Goal: Task Accomplishment & Management: Manage account settings

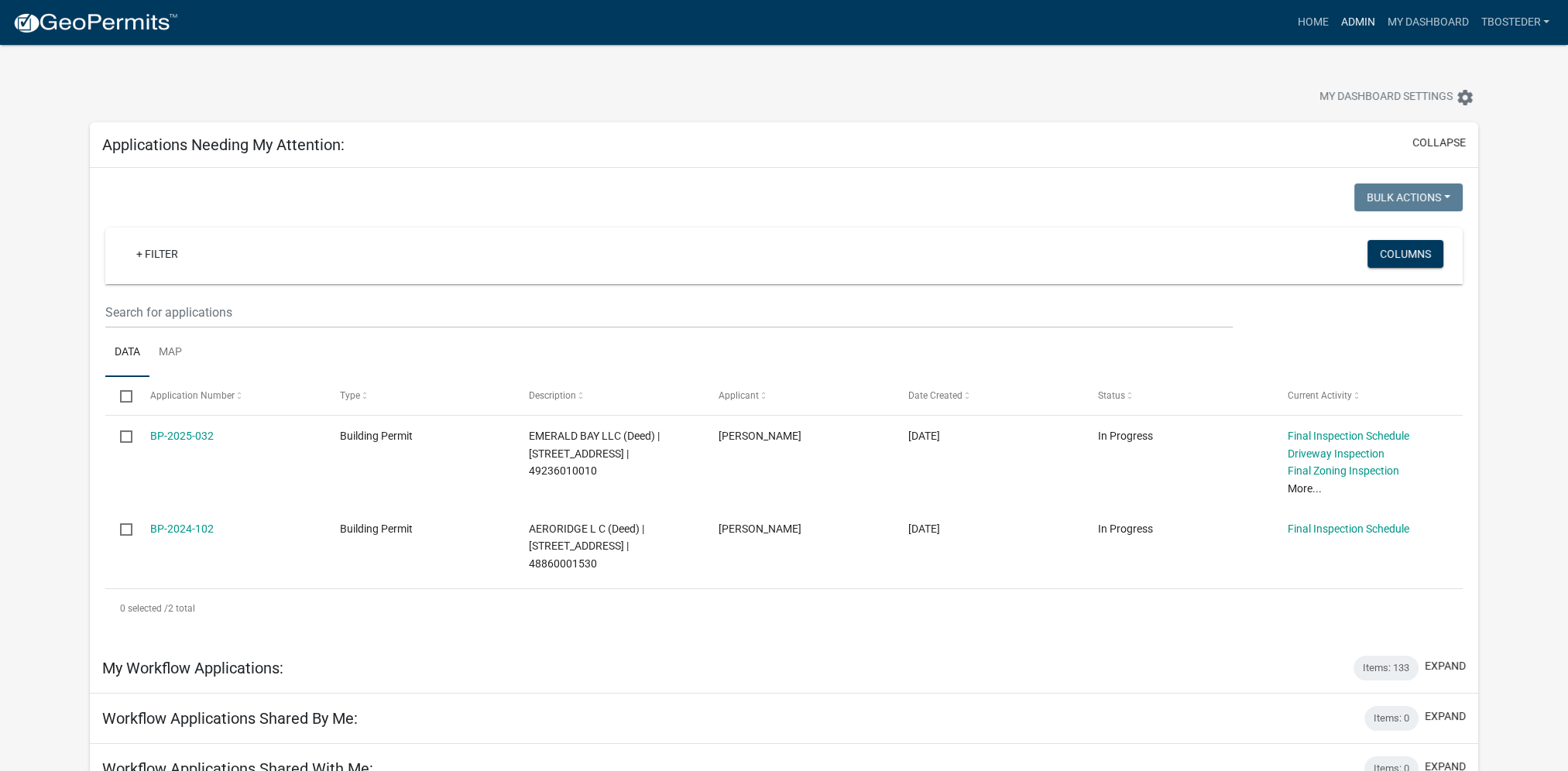
click at [1171, 22] on link "Admin" at bounding box center [1357, 22] width 46 height 29
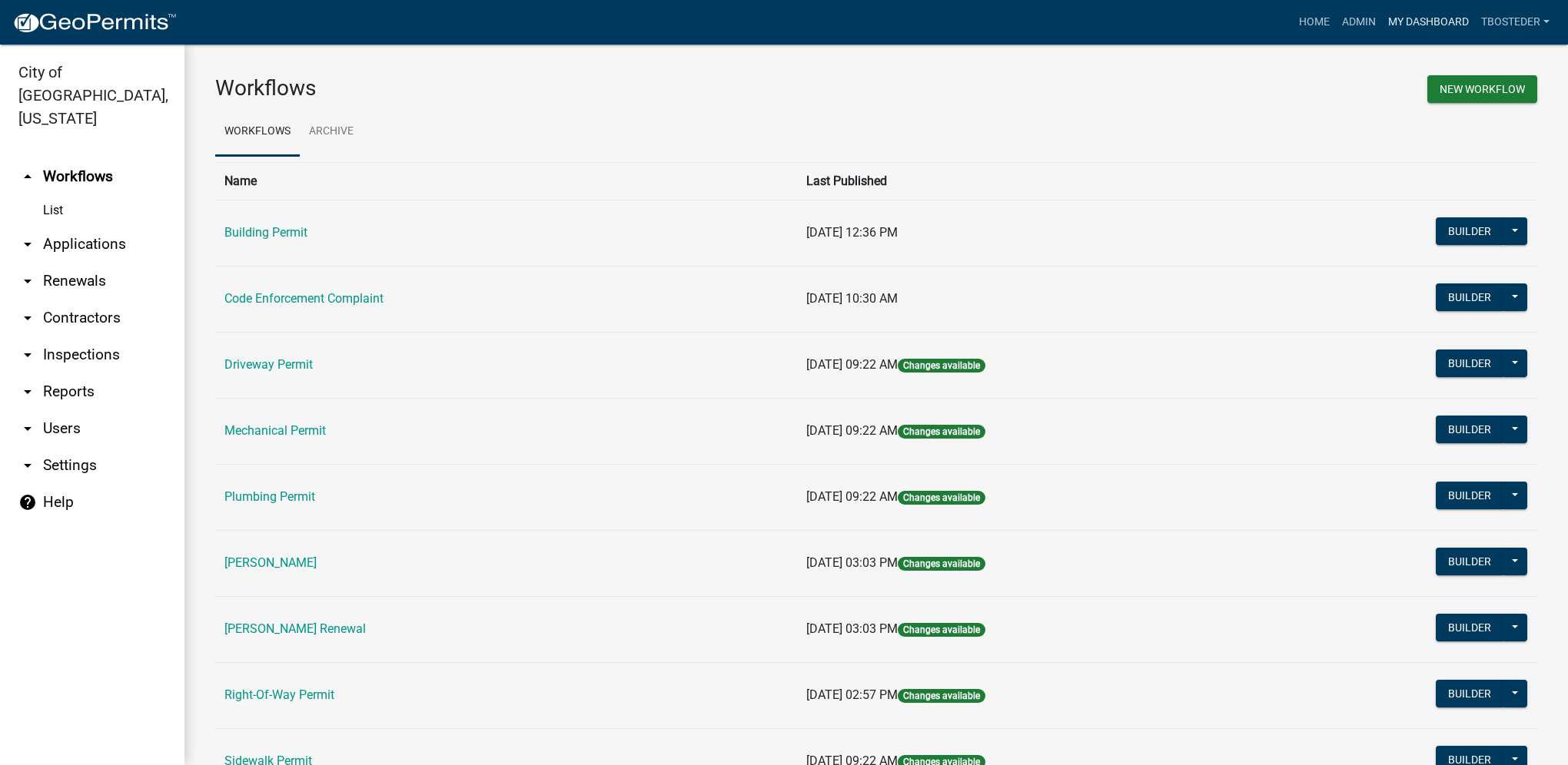
click at [1162, 21] on link "My Dashboard" at bounding box center [1428, 22] width 93 height 29
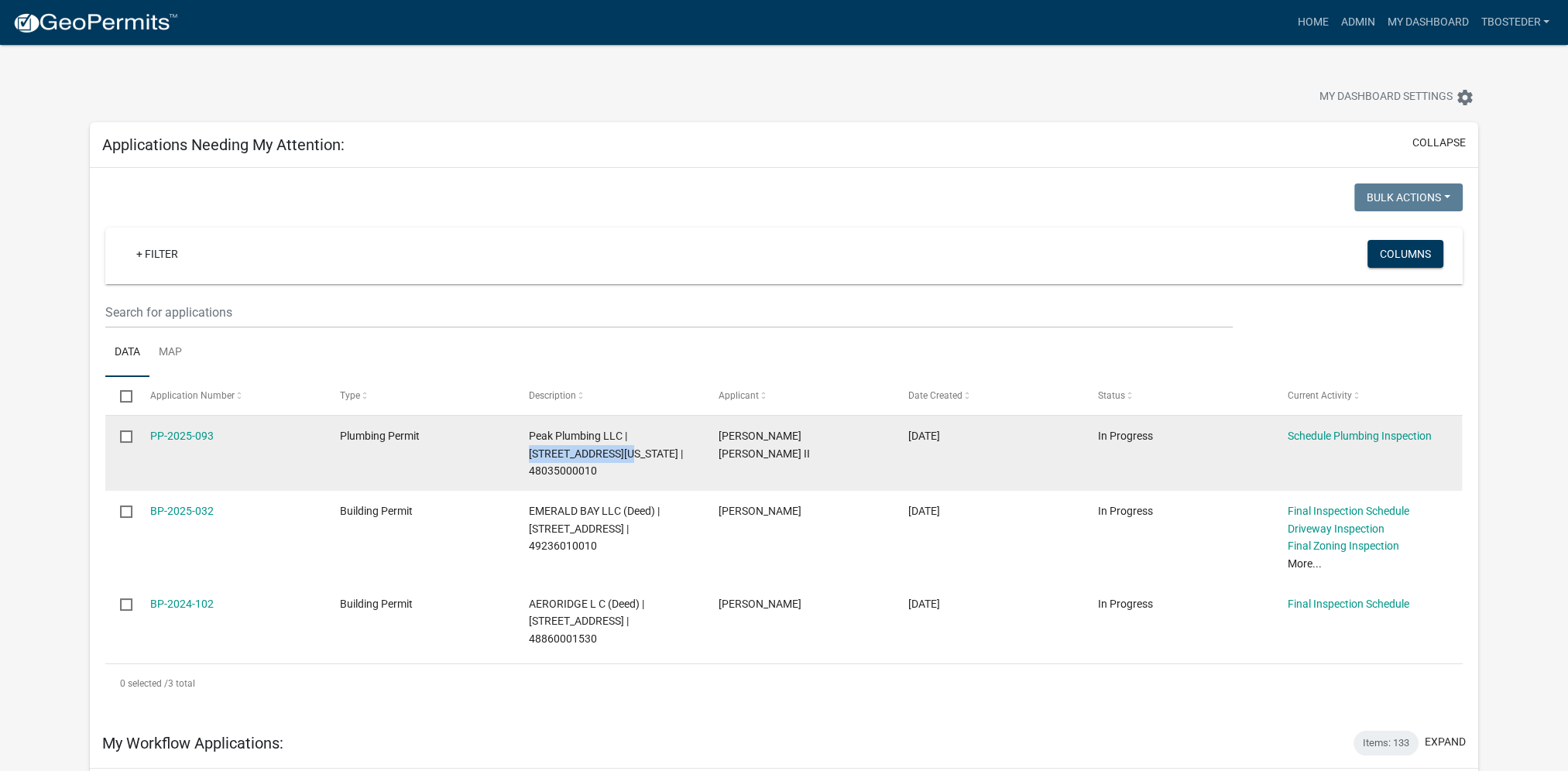
drag, startPoint x: 629, startPoint y: 431, endPoint x: 604, endPoint y: 455, distance: 34.7
click at [604, 455] on span "Peak Plumbing LLC | [STREET_ADDRESS][US_STATE] | 48035000010" at bounding box center [606, 454] width 154 height 48
copy span "[STREET_ADDRESS][US_STATE]"
click at [199, 433] on link "PP-2025-093" at bounding box center [182, 436] width 64 height 13
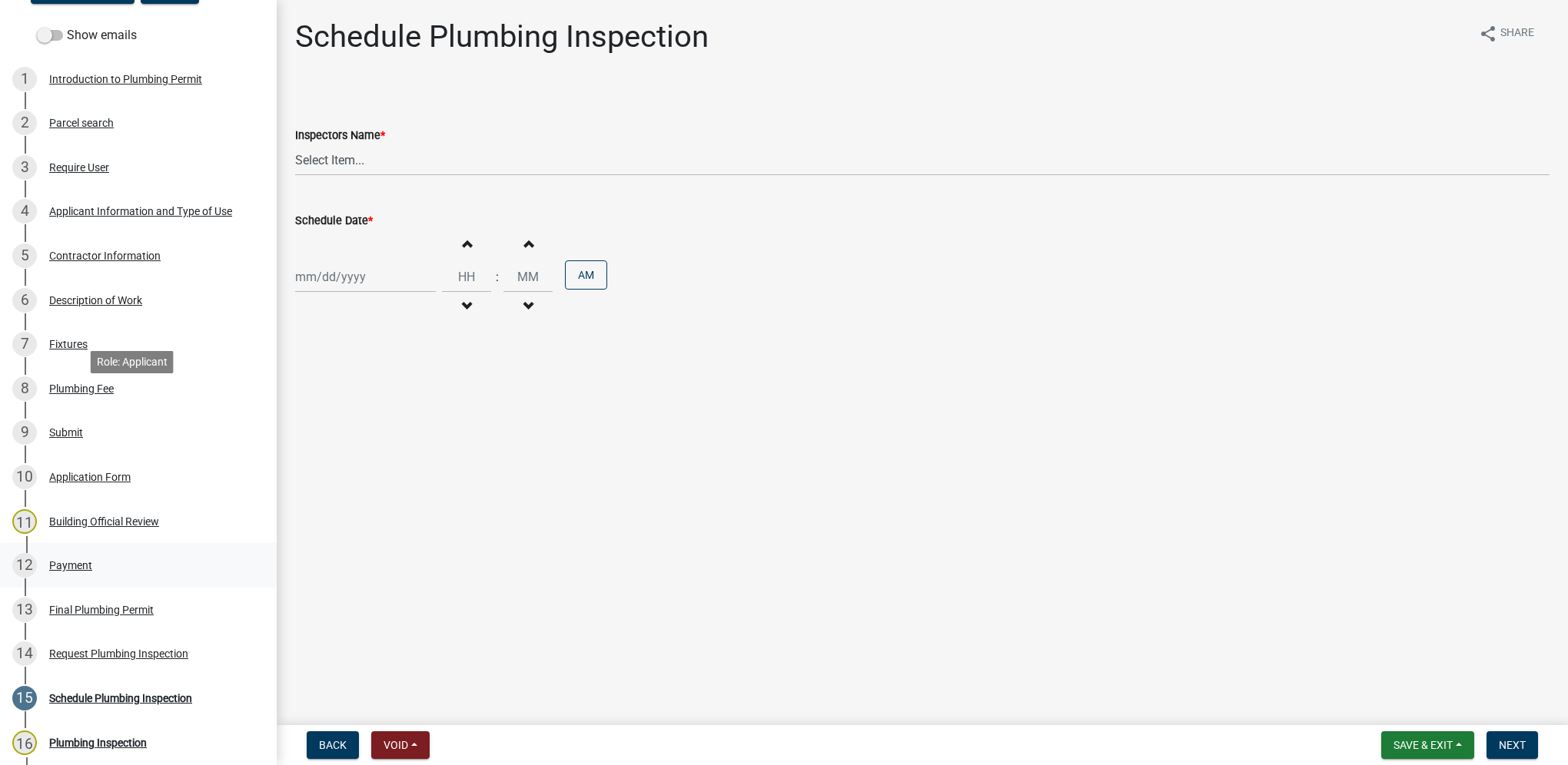
scroll to position [402, 0]
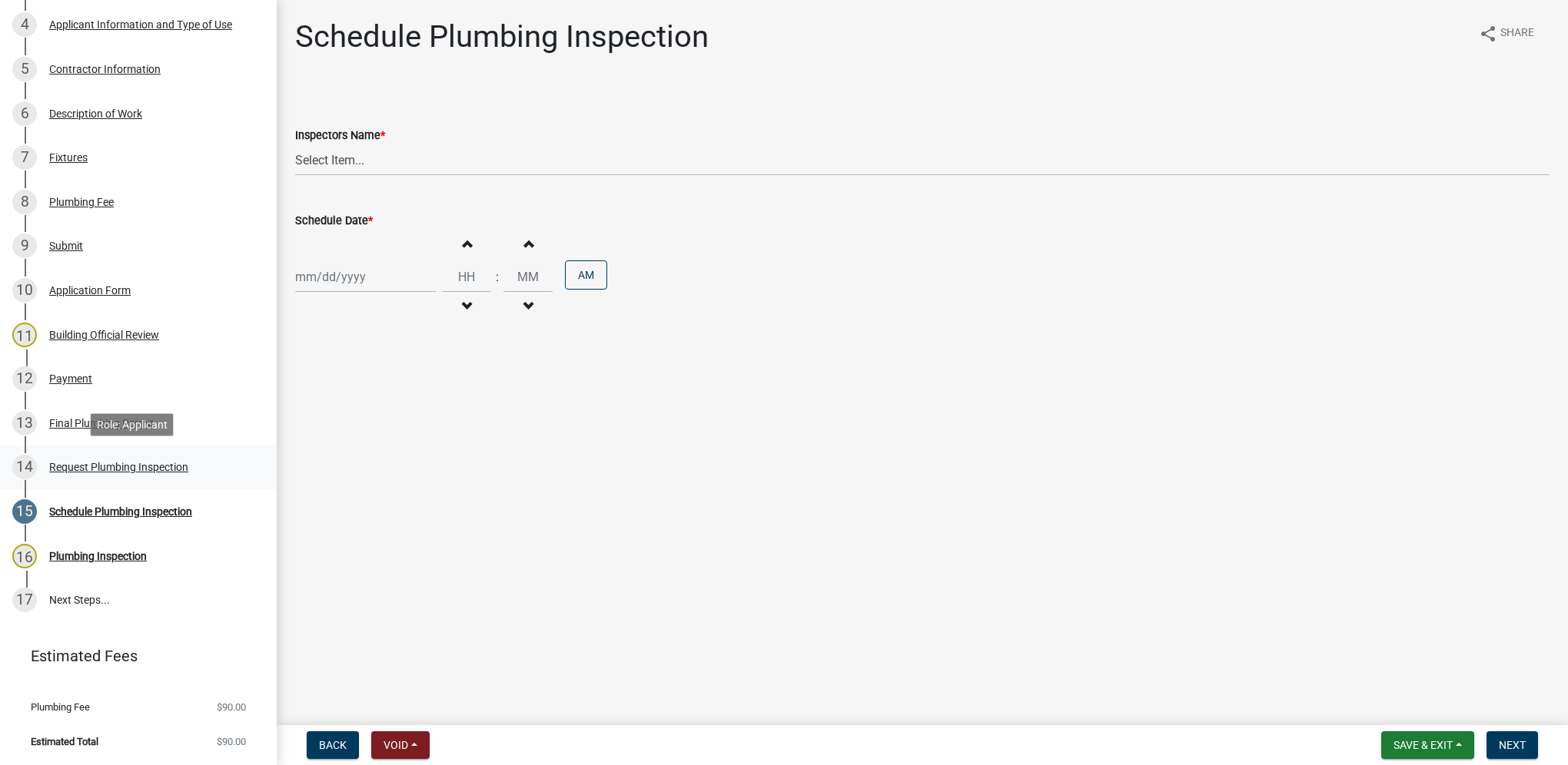
click at [162, 453] on link "14 Request Plumbing Inspection" at bounding box center [138, 468] width 277 height 44
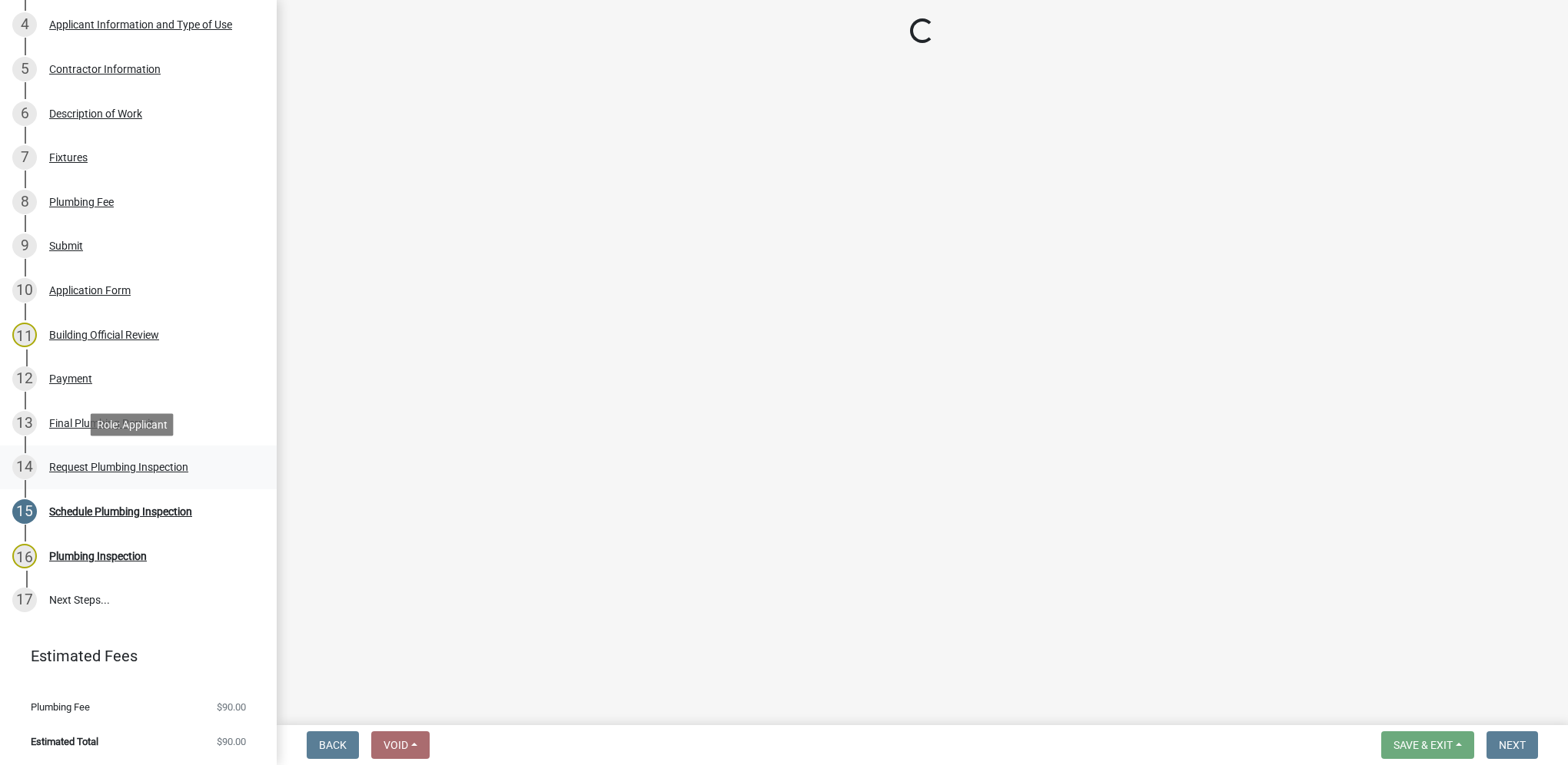
select select "5e6fc4d6-0be1-48fa-8ebd-0c1600940a56"
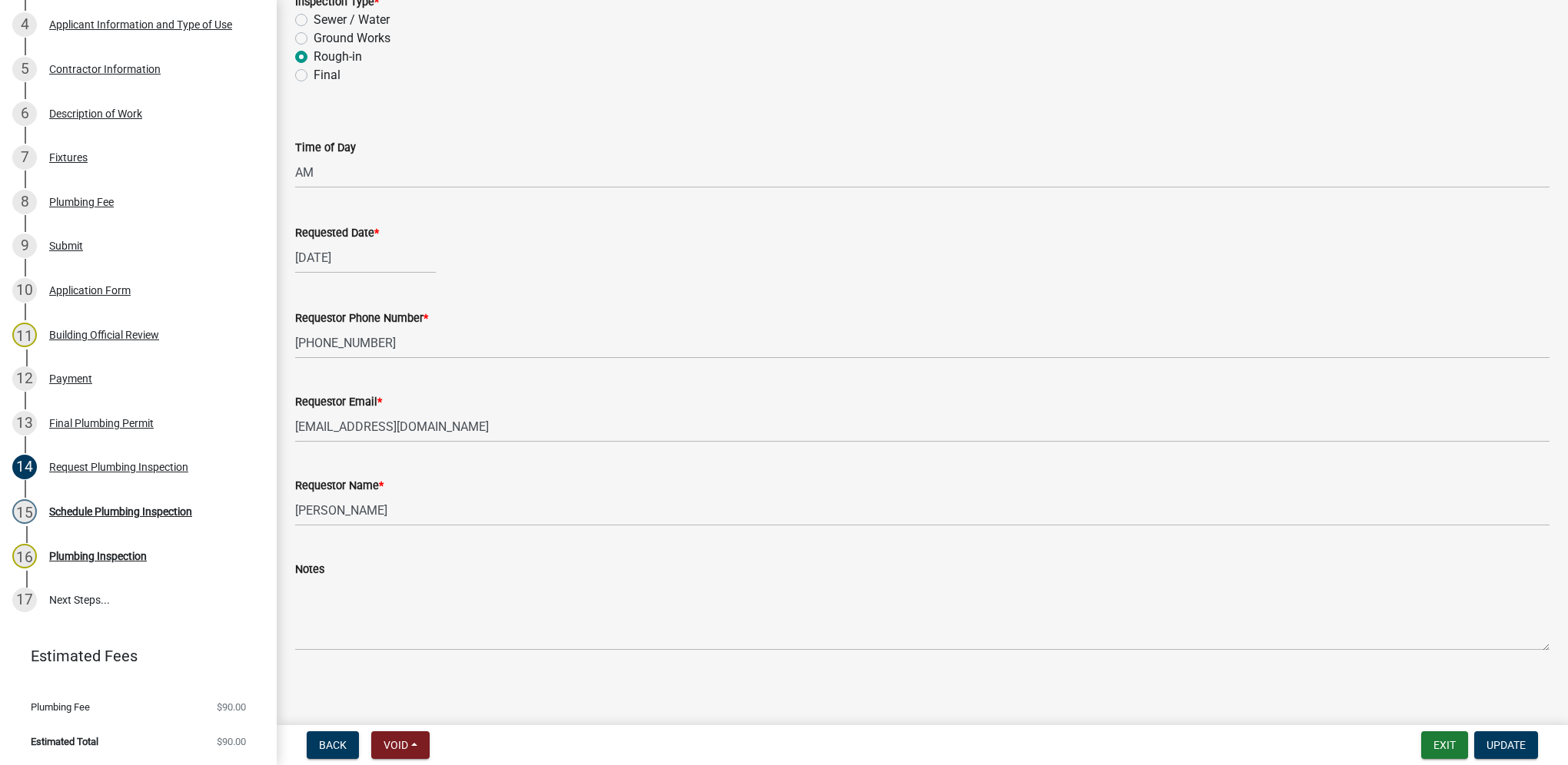
scroll to position [116, 0]
click at [122, 507] on div "Schedule Plumbing Inspection" at bounding box center [120, 512] width 143 height 11
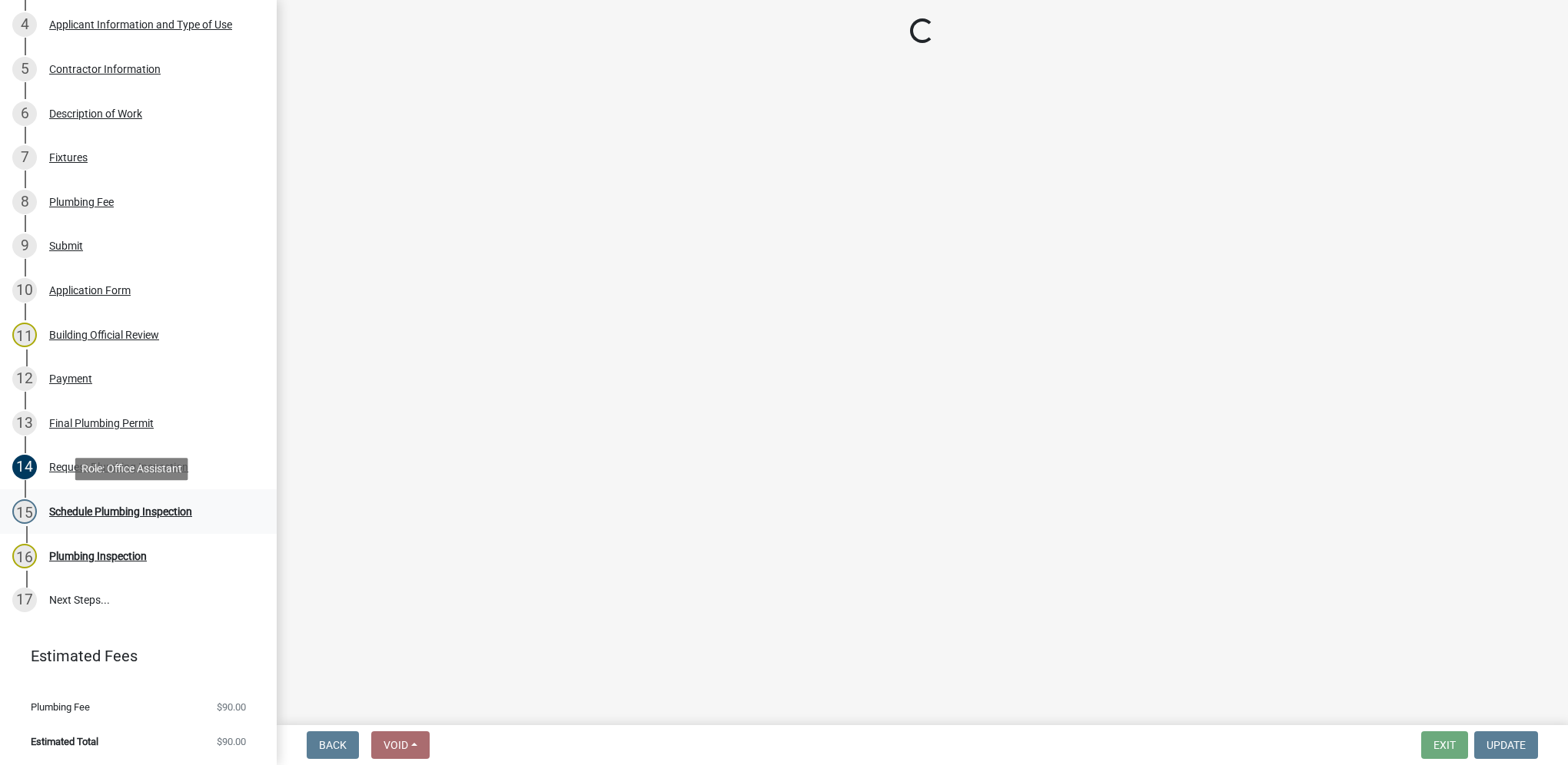
scroll to position [0, 0]
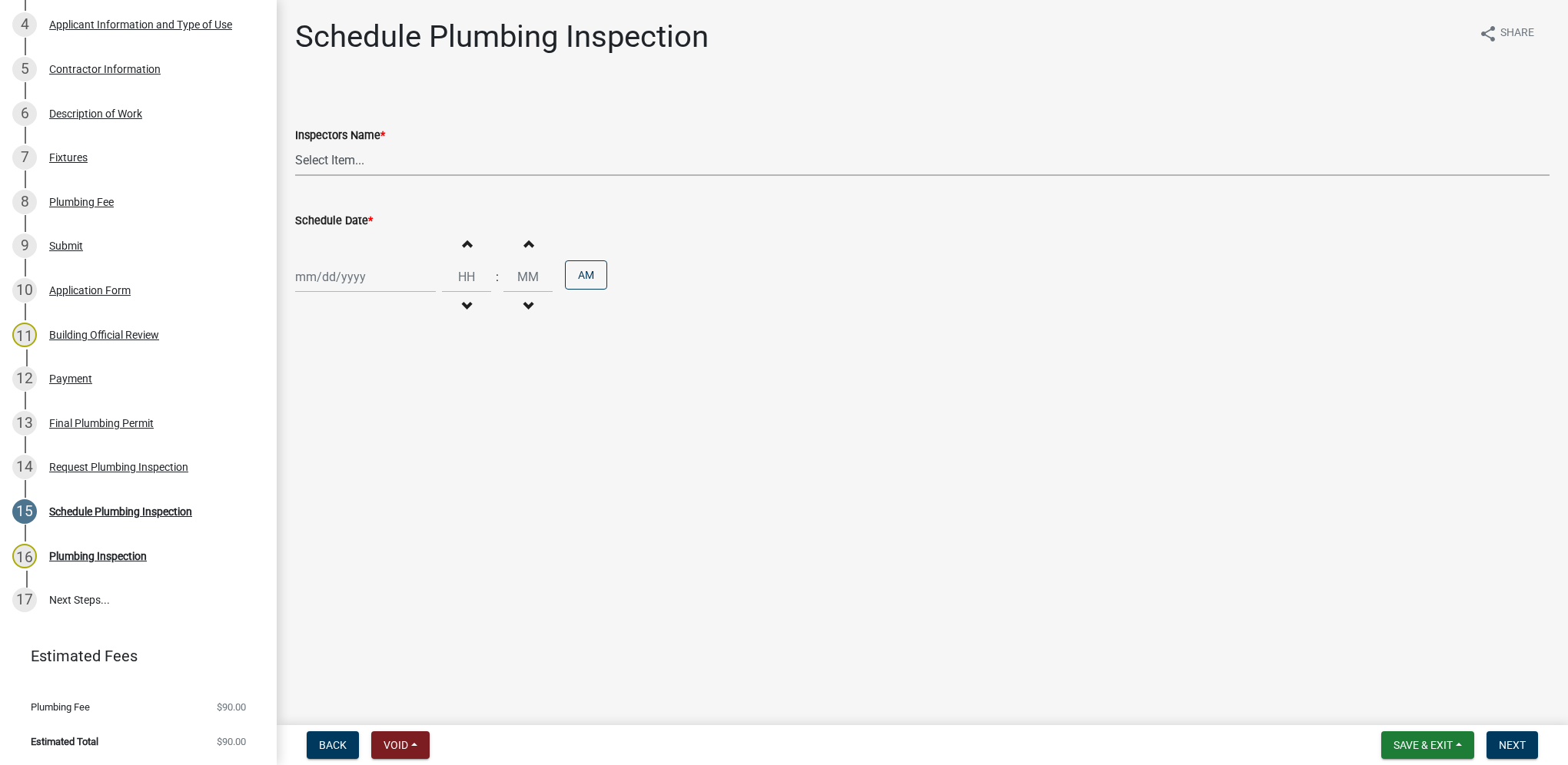
click at [452, 154] on select "Select Item... [DEMOGRAPHIC_DATA] (Indianola Other Inspector) T. Little ([PERSO…" at bounding box center [922, 160] width 1255 height 32
select select "27b8dde7-9ed4-44e4-ae8e-5969b60be3e6"
click at [295, 144] on select "Select Item... [DEMOGRAPHIC_DATA] (Indianola Other Inspector) T. Little ([PERSO…" at bounding box center [922, 160] width 1255 height 32
click at [411, 282] on div at bounding box center [365, 277] width 140 height 32
select select "9"
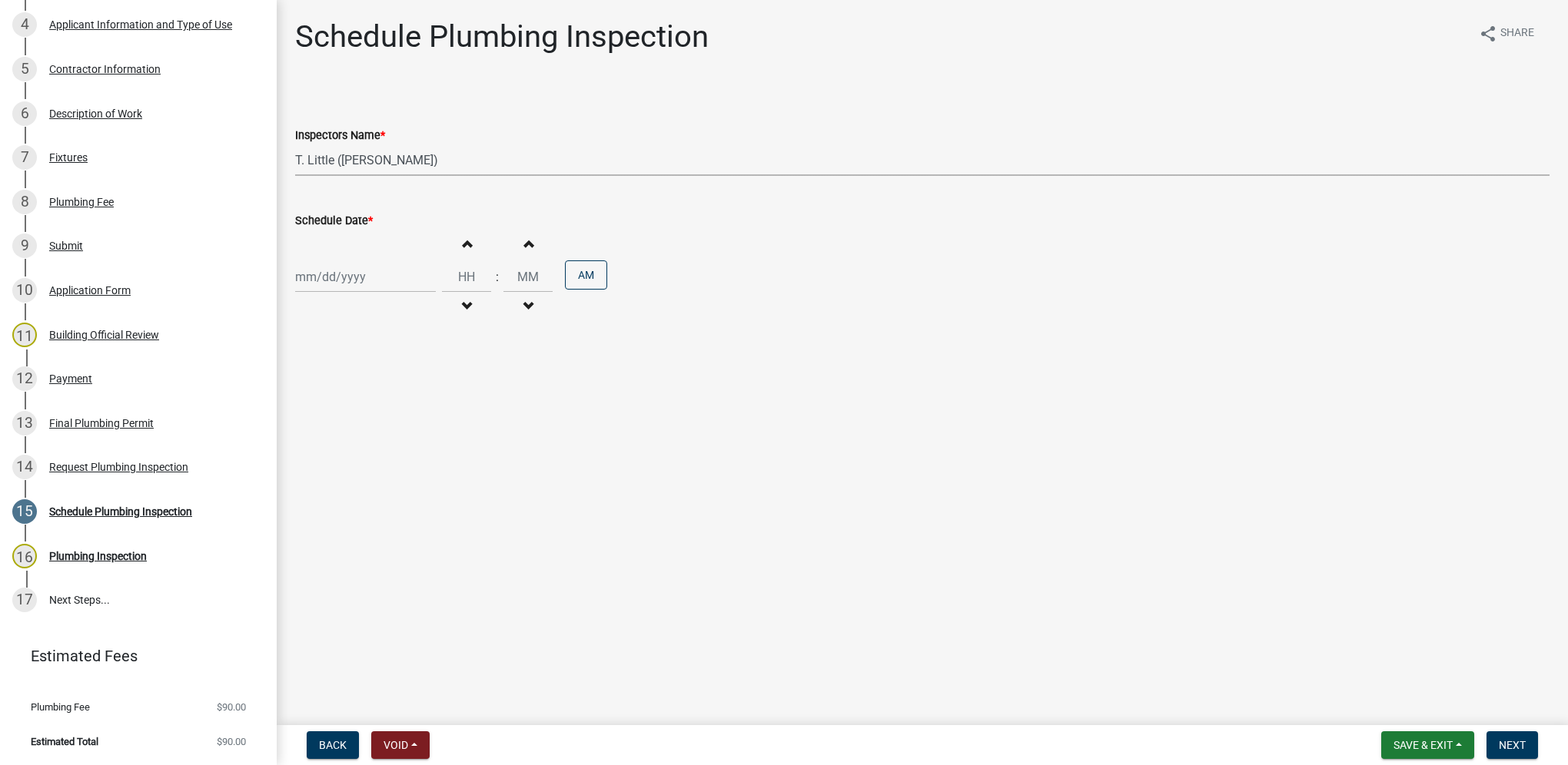
select select "2025"
click at [390, 409] on div "18" at bounding box center [384, 408] width 24 height 24
type input "[DATE]"
click at [467, 279] on input "Hours" at bounding box center [466, 277] width 49 height 32
type input "10"
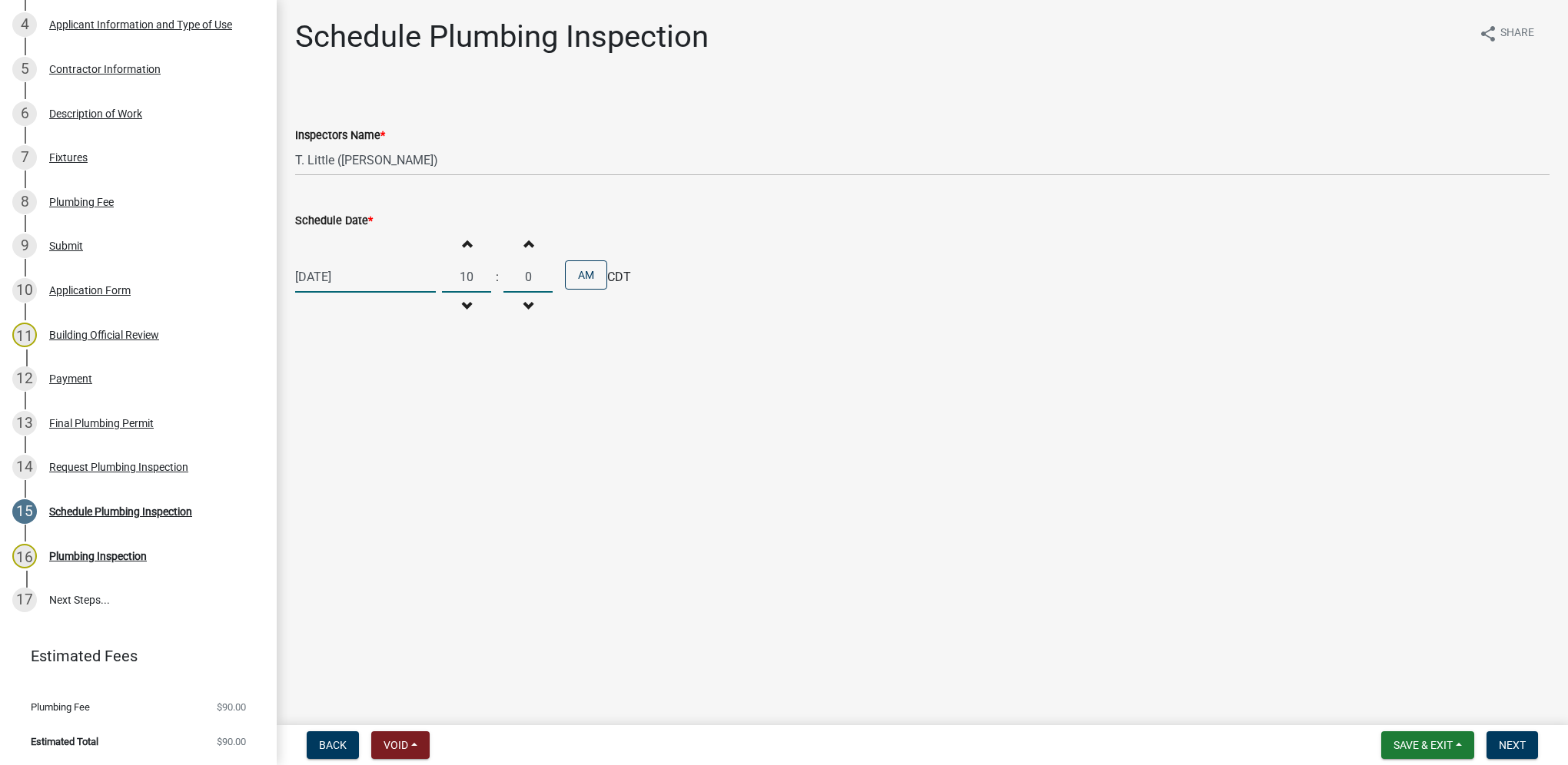
type input "00"
click at [1162, 543] on span "Next" at bounding box center [1512, 745] width 27 height 13
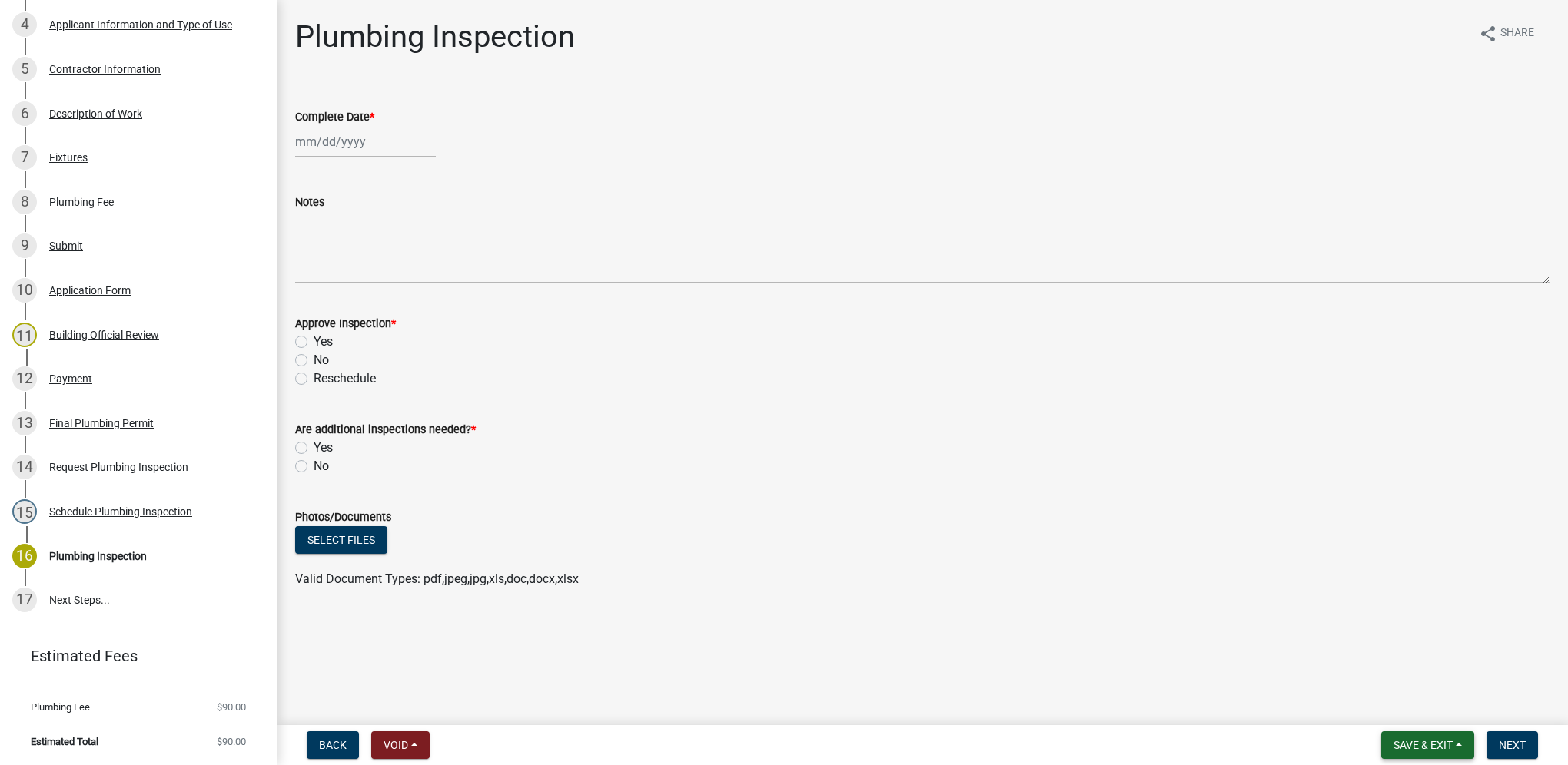
click at [1162, 543] on span "Save & Exit" at bounding box center [1423, 745] width 59 height 13
click at [1162, 543] on button "Save & Exit" at bounding box center [1413, 705] width 123 height 37
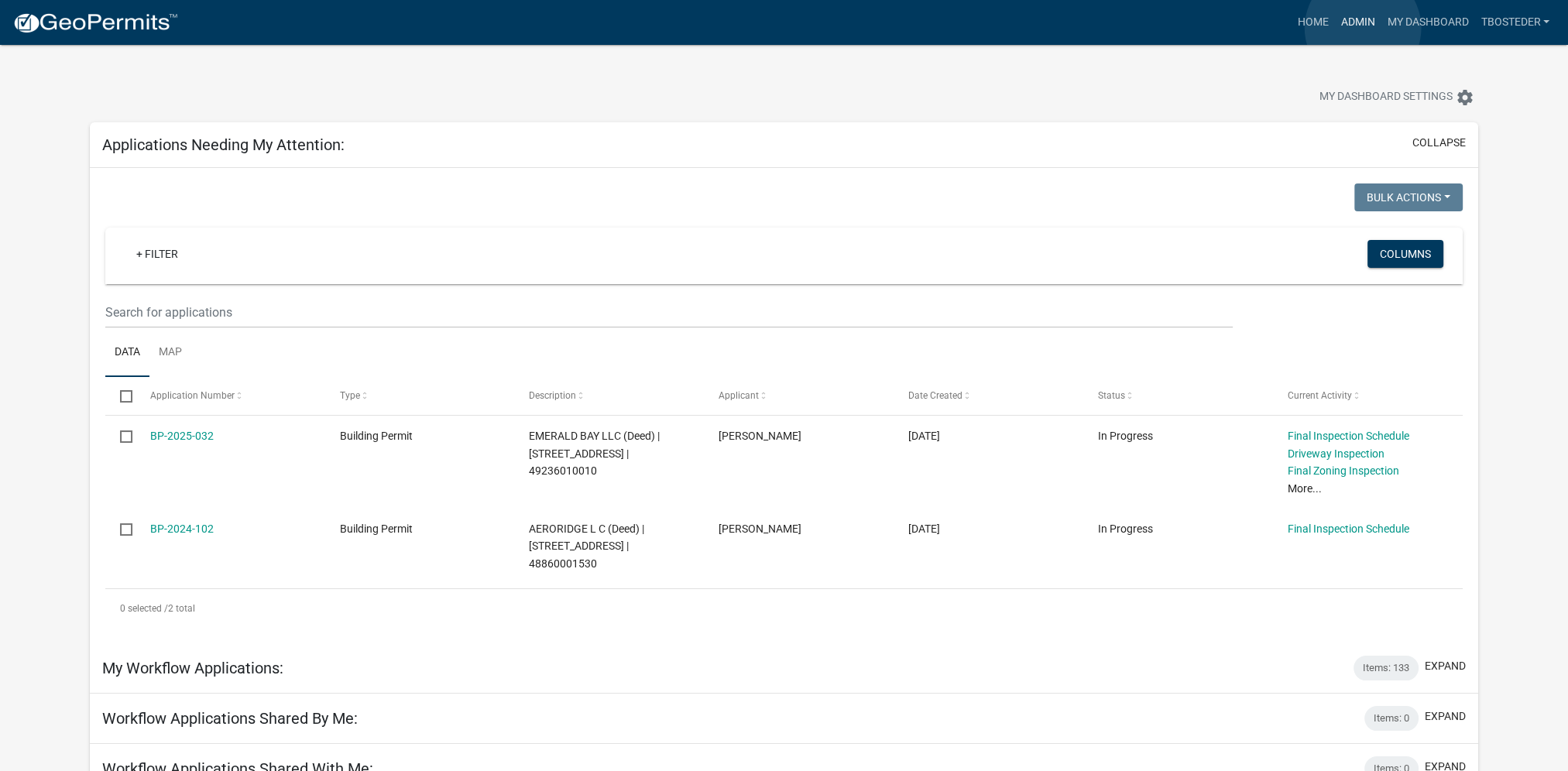
click at [1171, 28] on link "Admin" at bounding box center [1357, 22] width 46 height 29
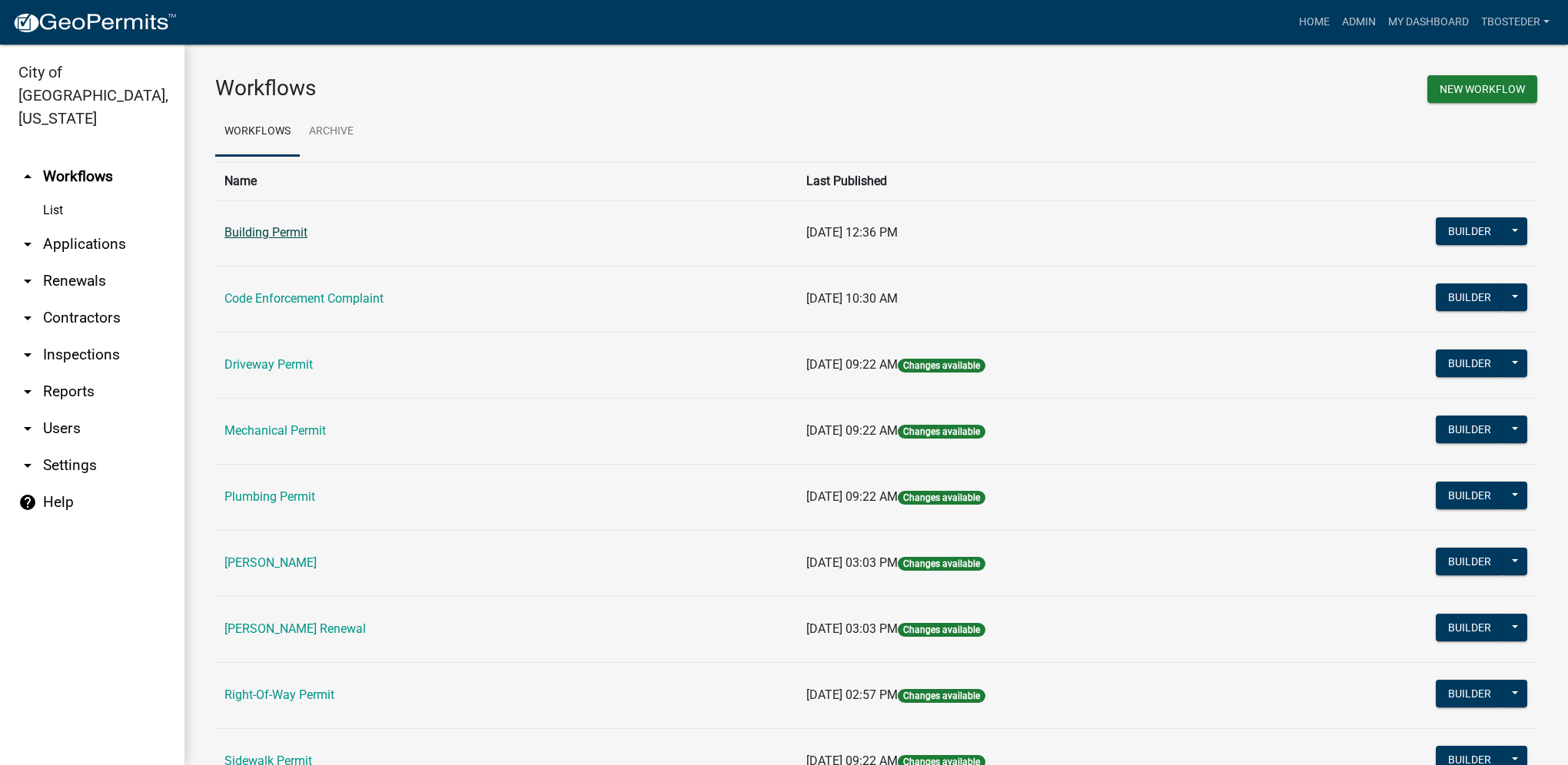
click at [284, 230] on link "Building Permit" at bounding box center [265, 232] width 83 height 15
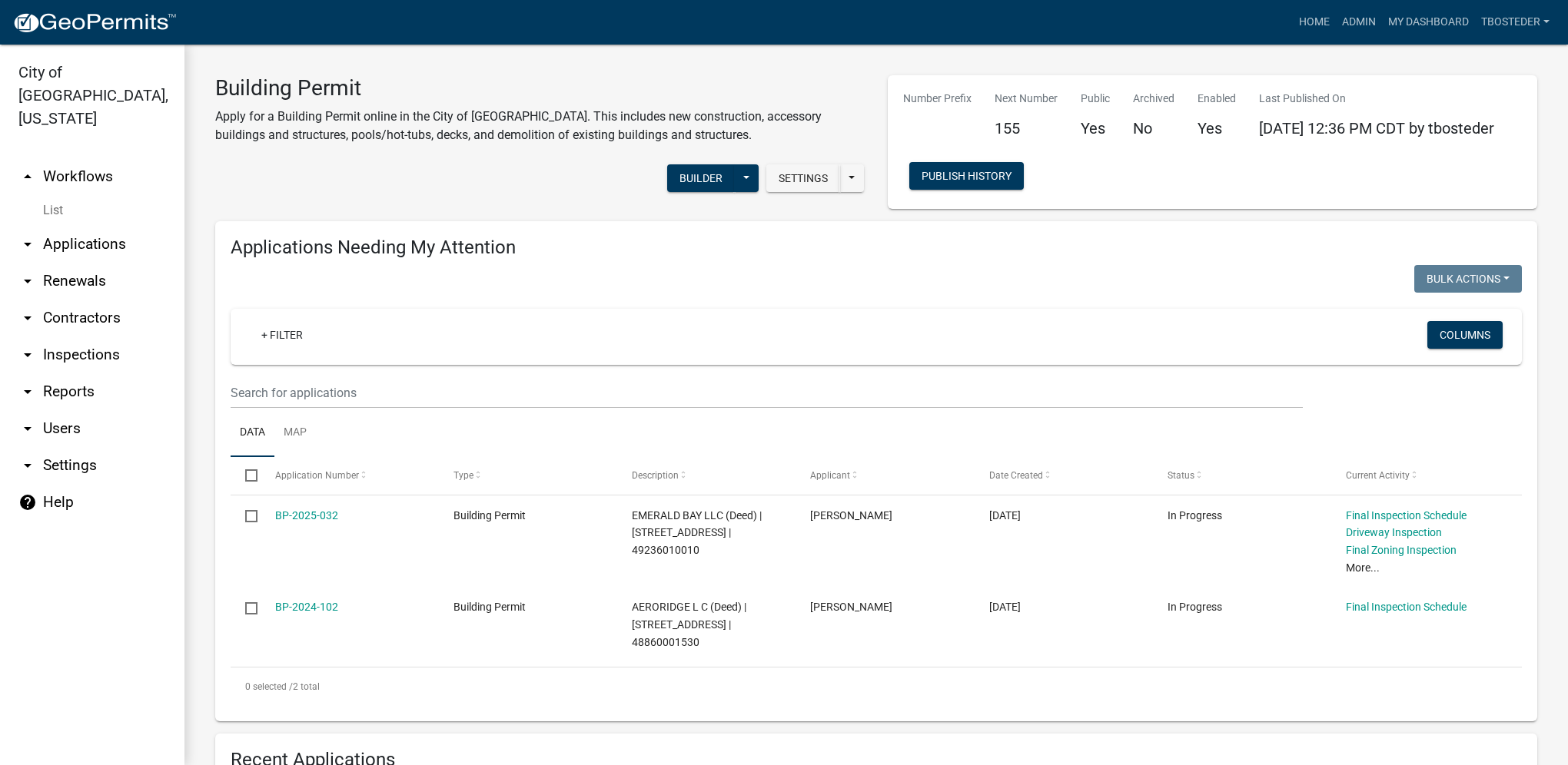
select select "1: 25"
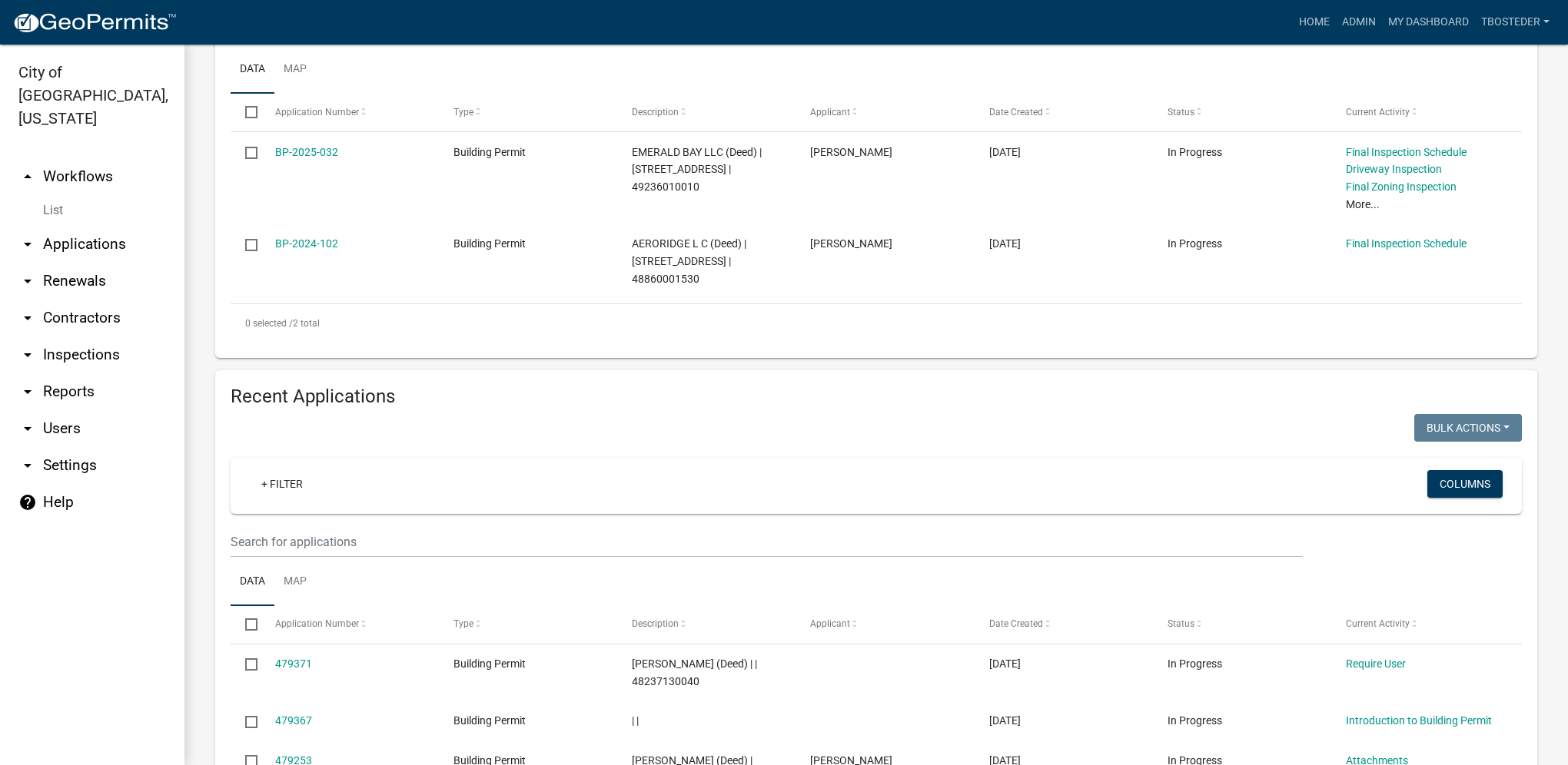
scroll to position [384, 0]
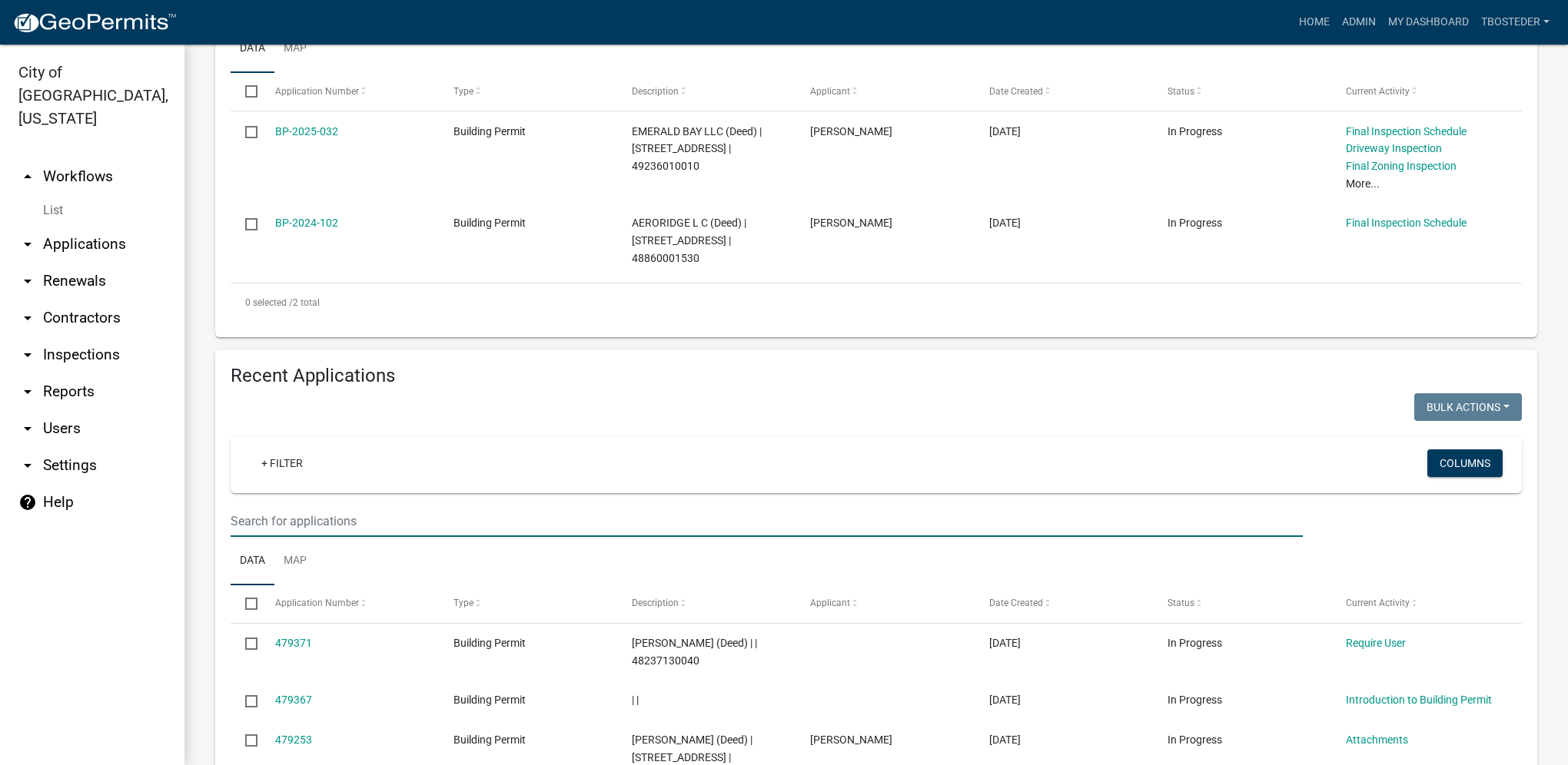
click at [326, 520] on input "text" at bounding box center [766, 521] width 1072 height 32
type input "708 e trail ridge"
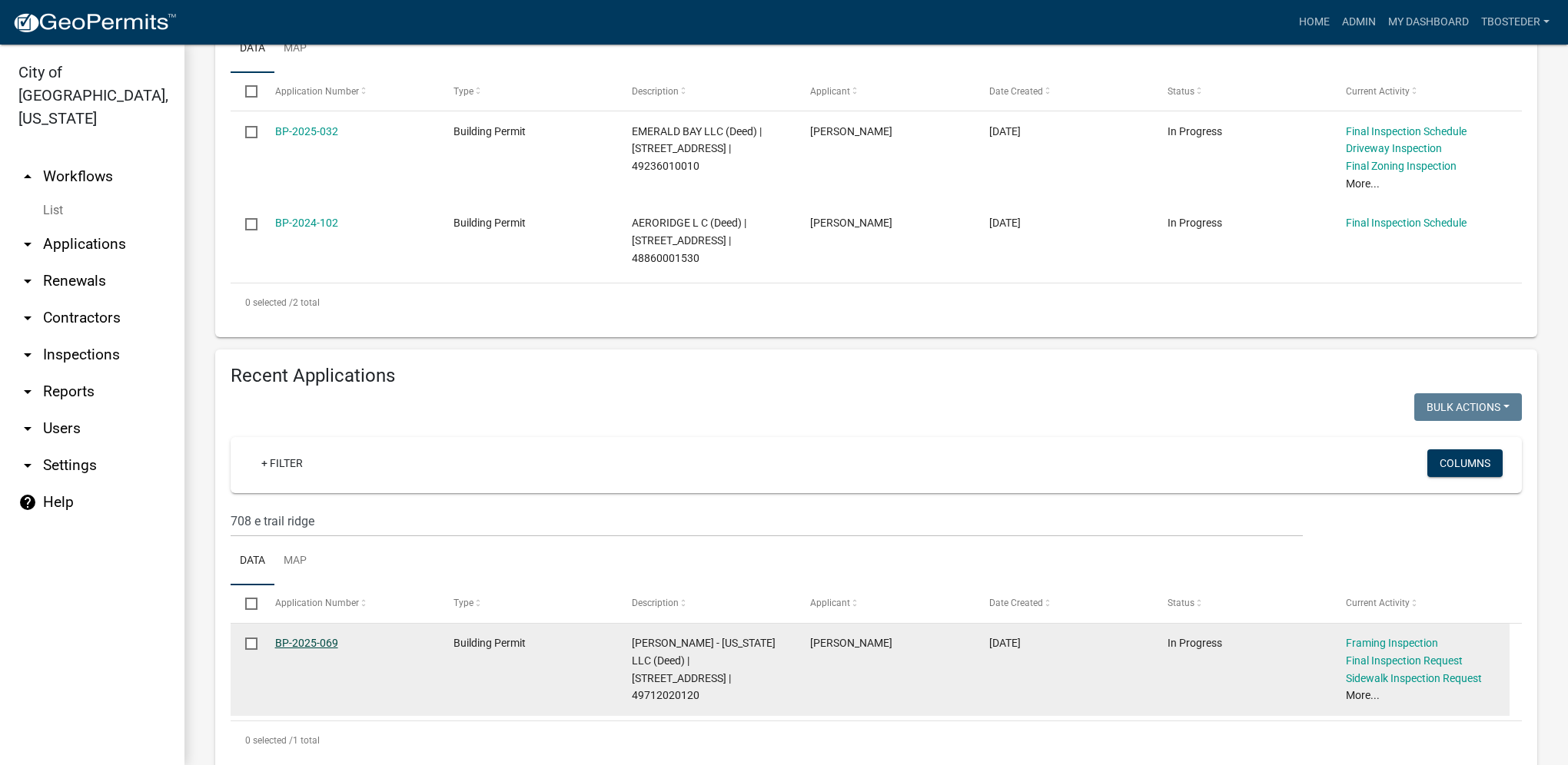
click at [328, 543] on link "BP-2025-069" at bounding box center [307, 644] width 63 height 13
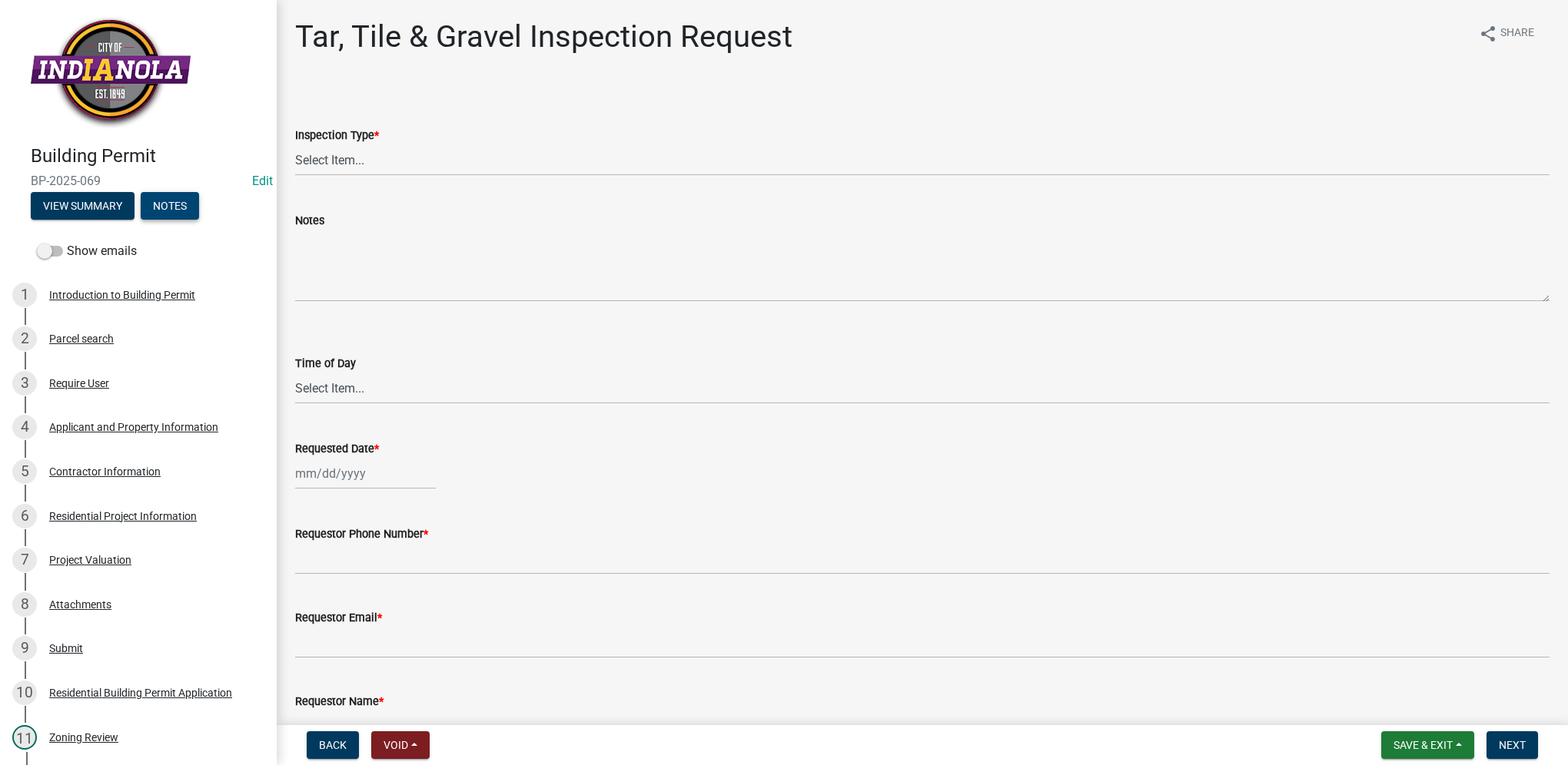
click at [169, 207] on button "Notes" at bounding box center [170, 206] width 58 height 28
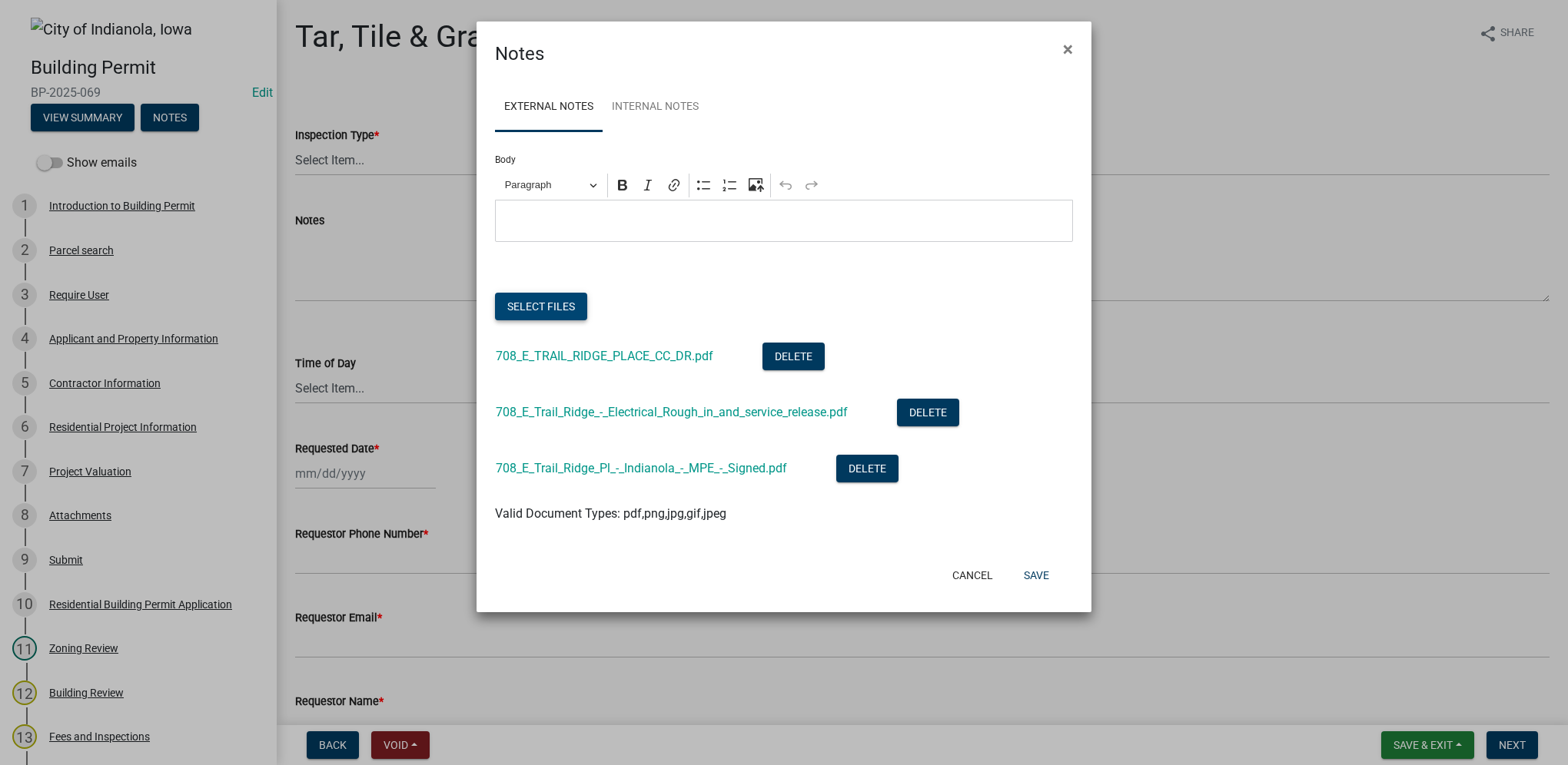
click at [578, 306] on button "Select files" at bounding box center [541, 306] width 92 height 28
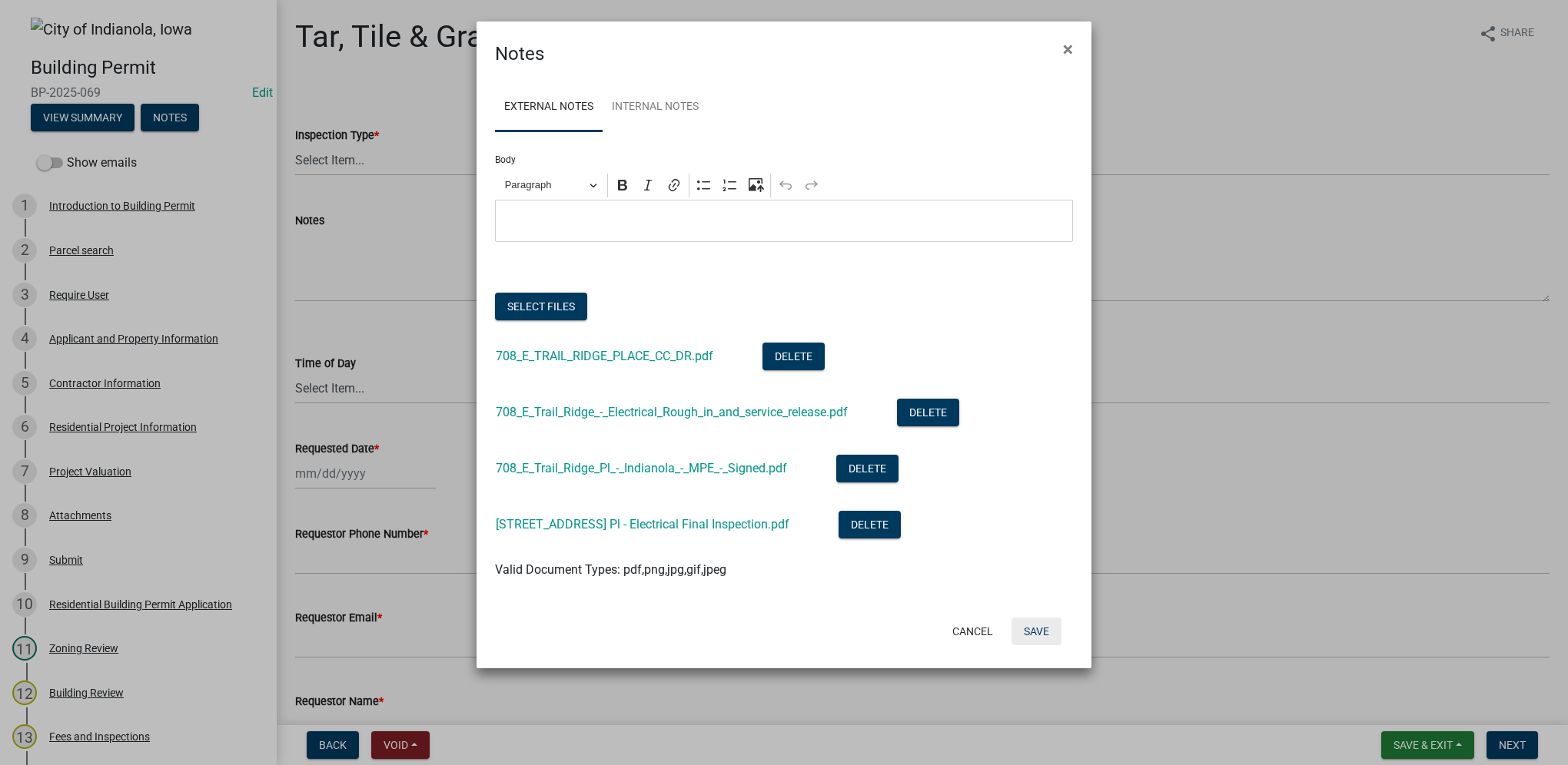
click at [1045, 543] on button "Save" at bounding box center [1036, 631] width 50 height 28
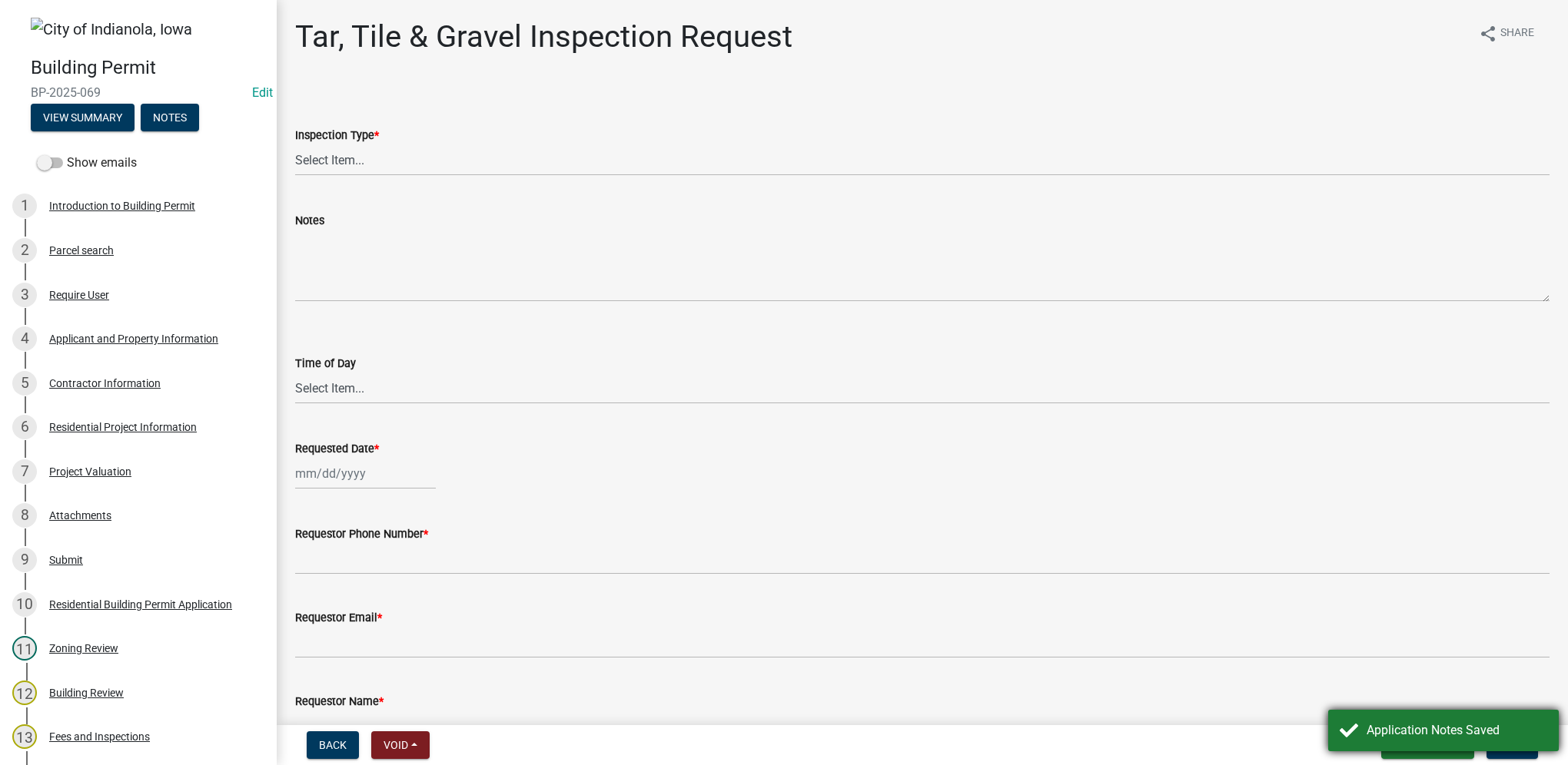
click at [1162, 543] on div "Application Notes Saved" at bounding box center [1443, 730] width 230 height 42
click at [1162, 543] on span "Save & Exit" at bounding box center [1423, 745] width 59 height 13
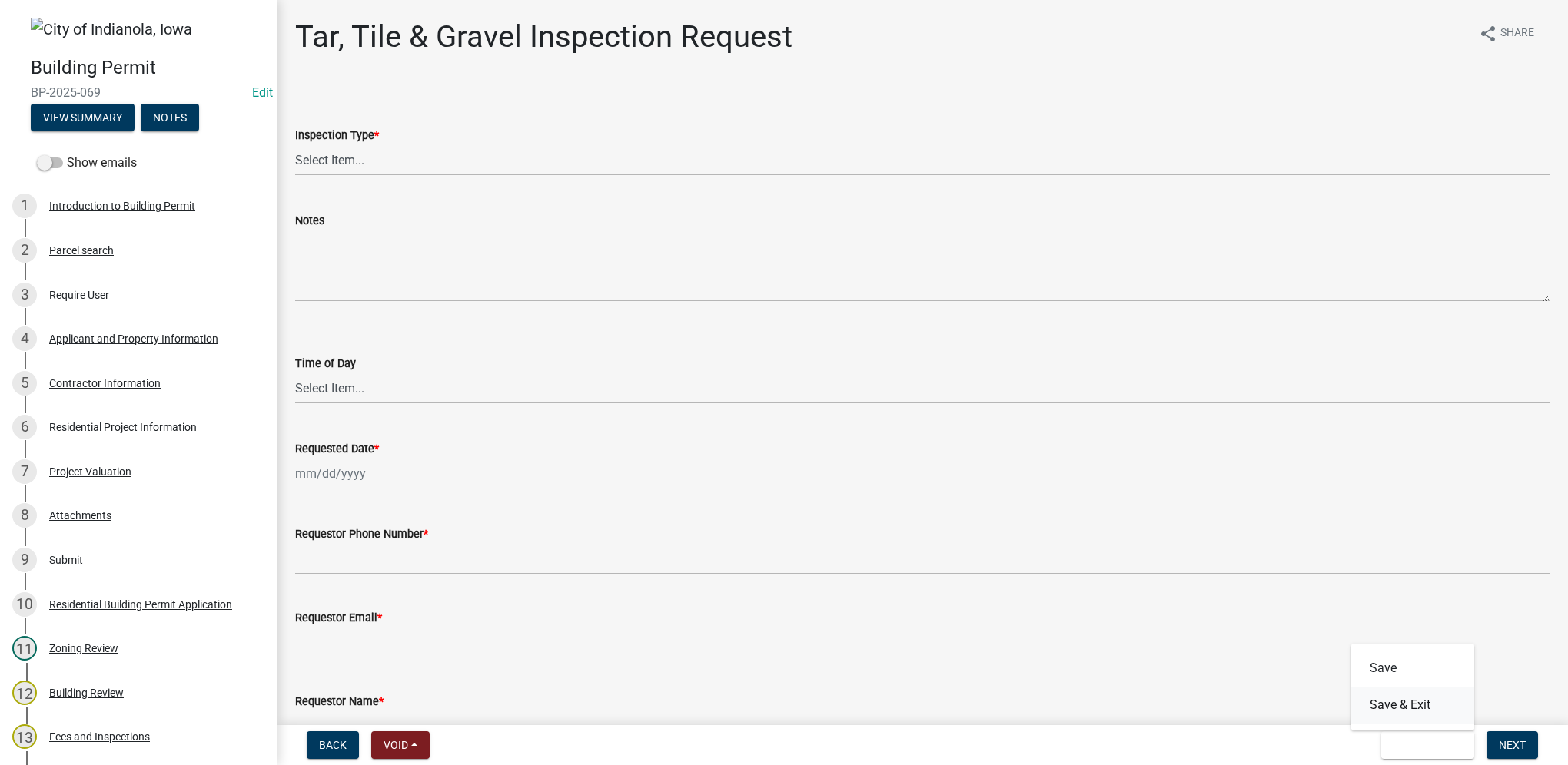
click at [1162, 543] on button "Save & Exit" at bounding box center [1413, 705] width 123 height 37
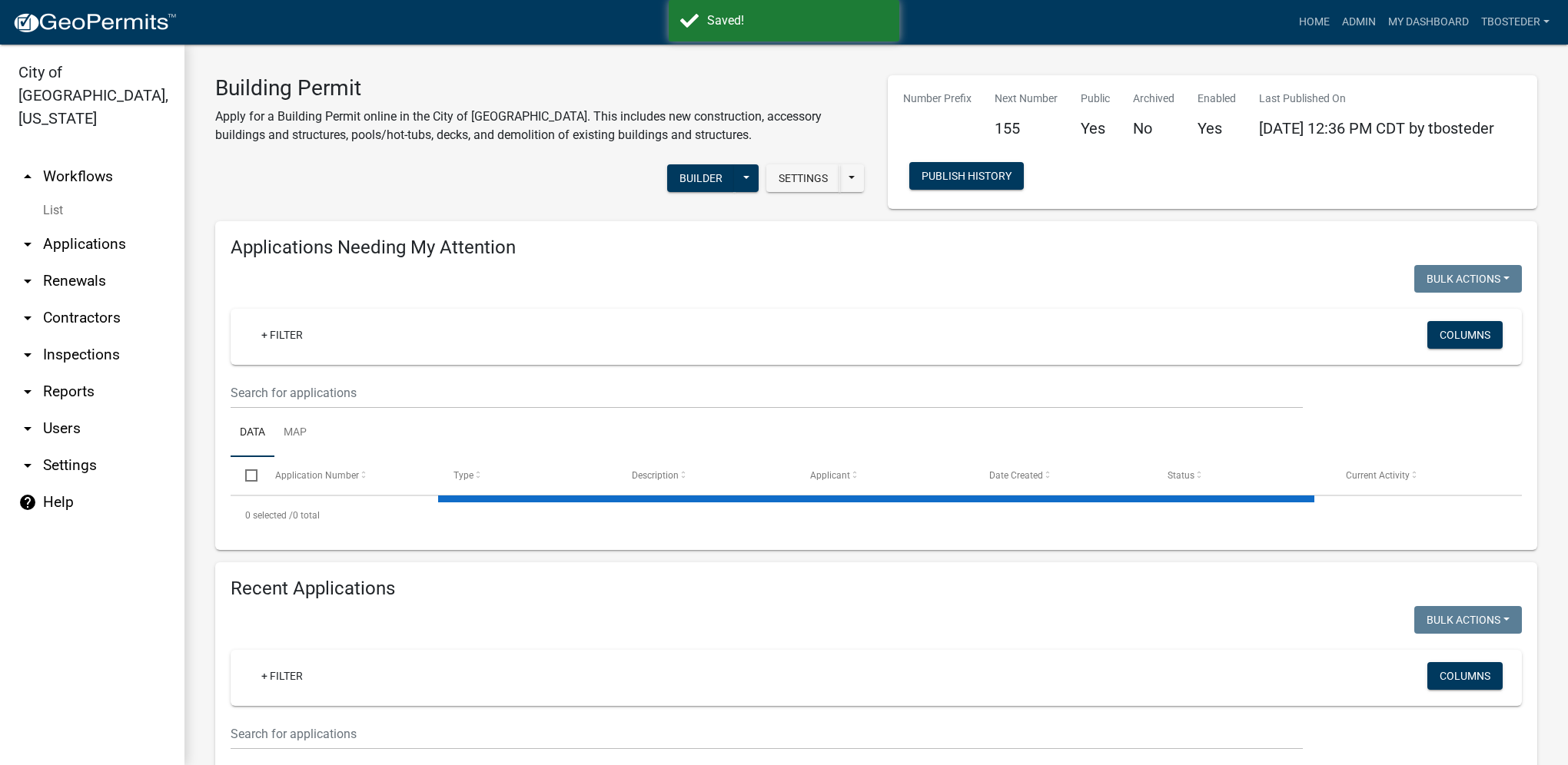
select select "1: 25"
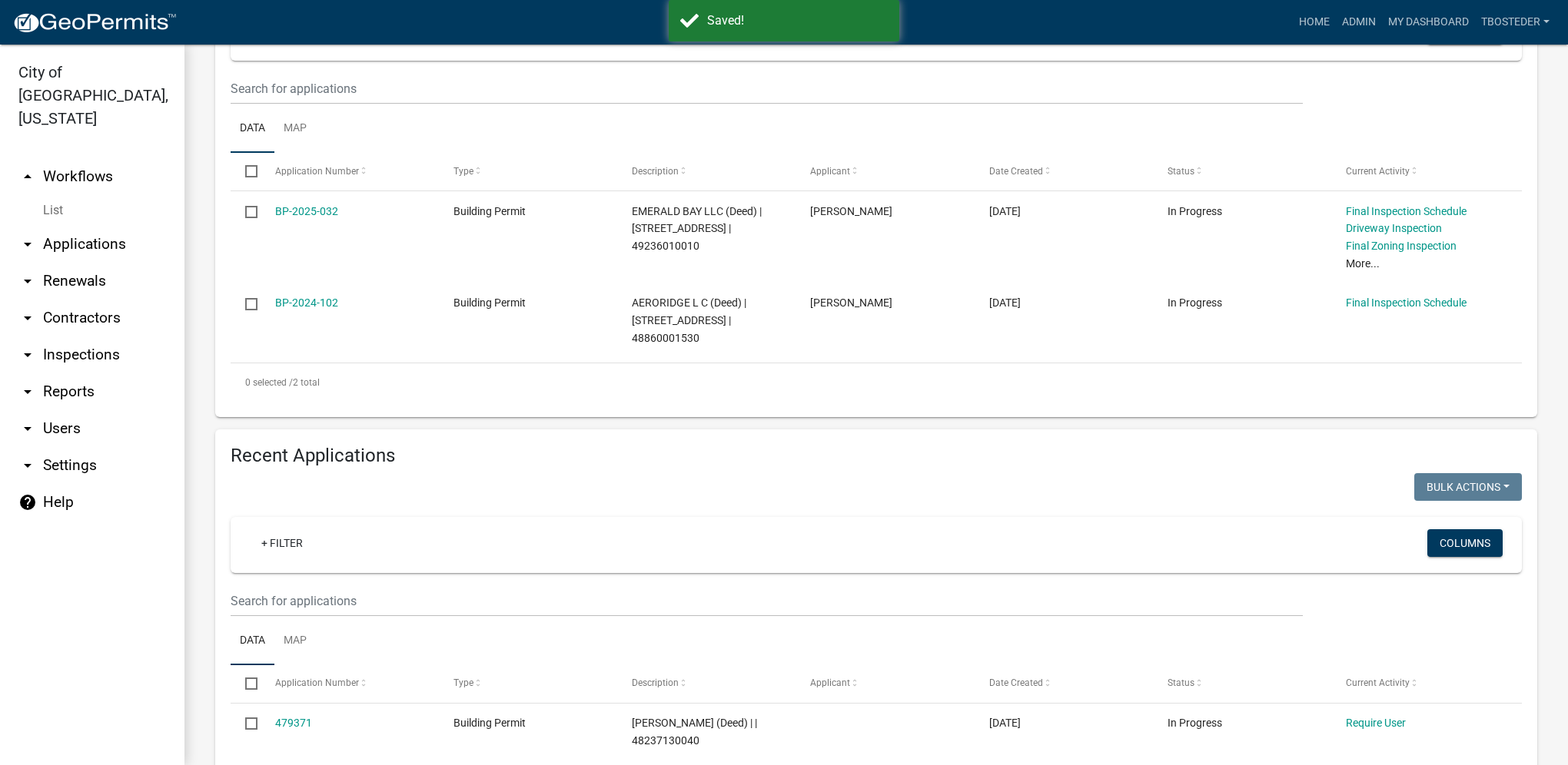
scroll to position [308, 0]
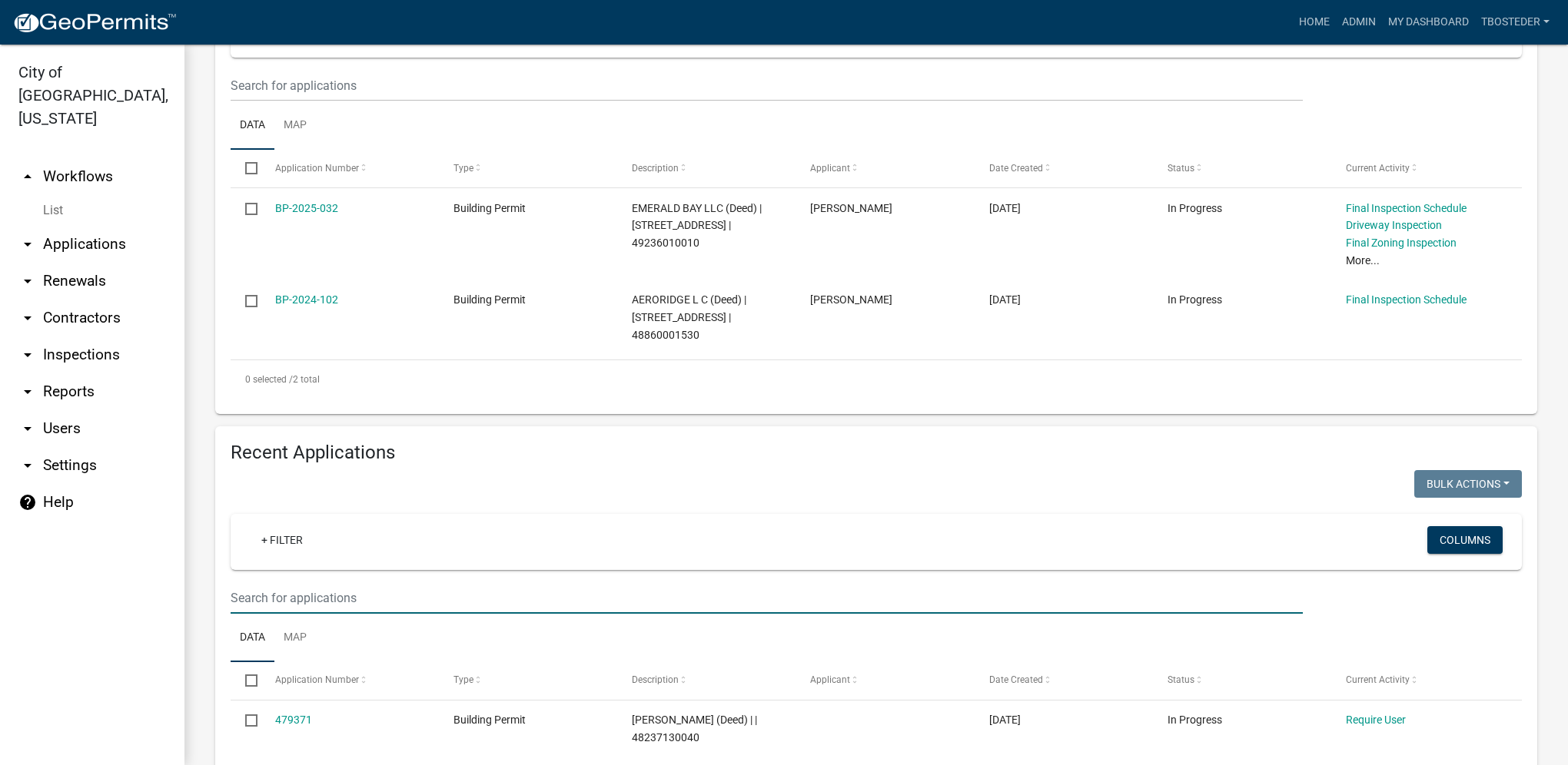
click at [339, 543] on input "text" at bounding box center [766, 598] width 1072 height 32
type input "706 e trail ridge"
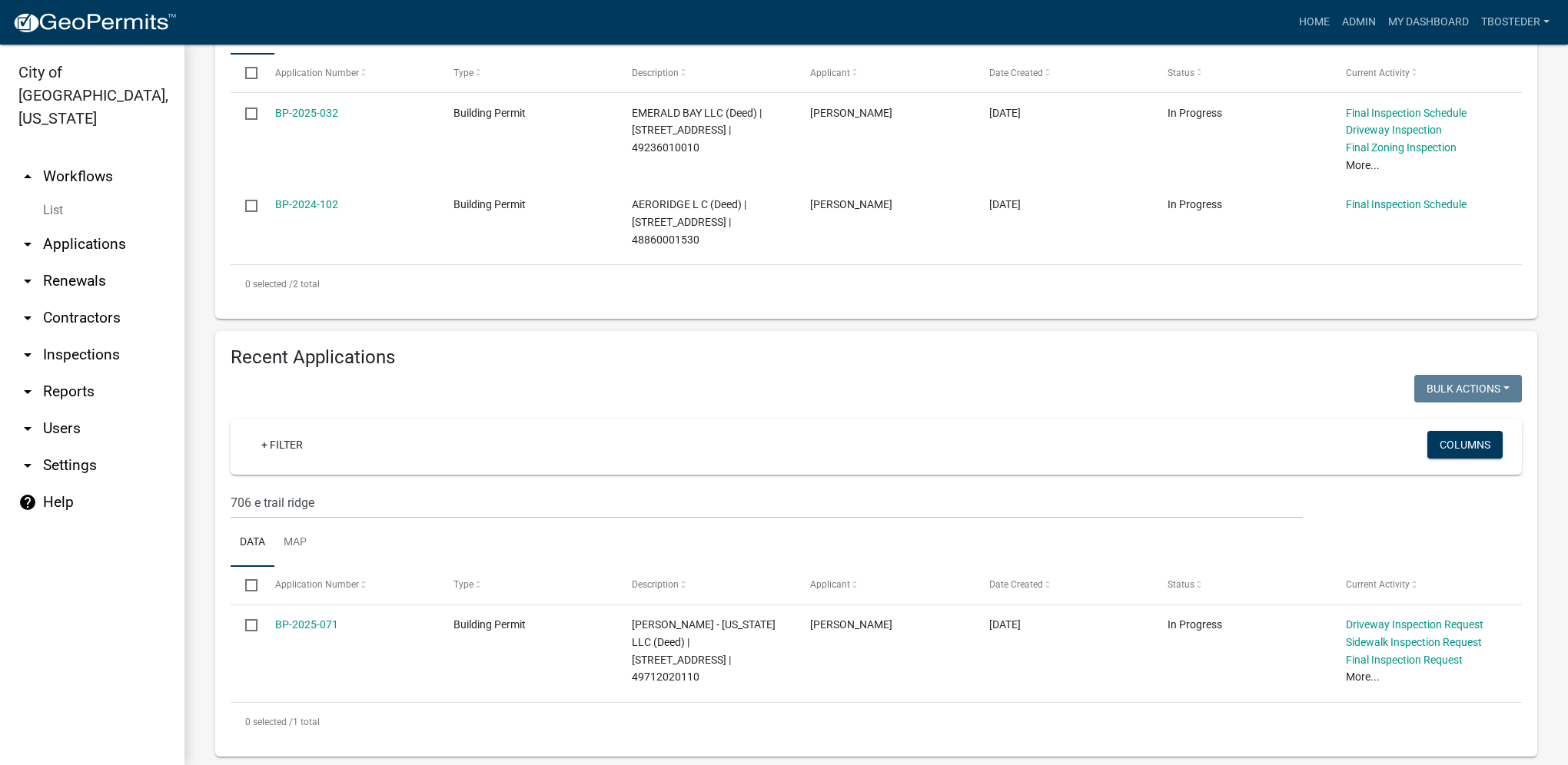
scroll to position [427, 0]
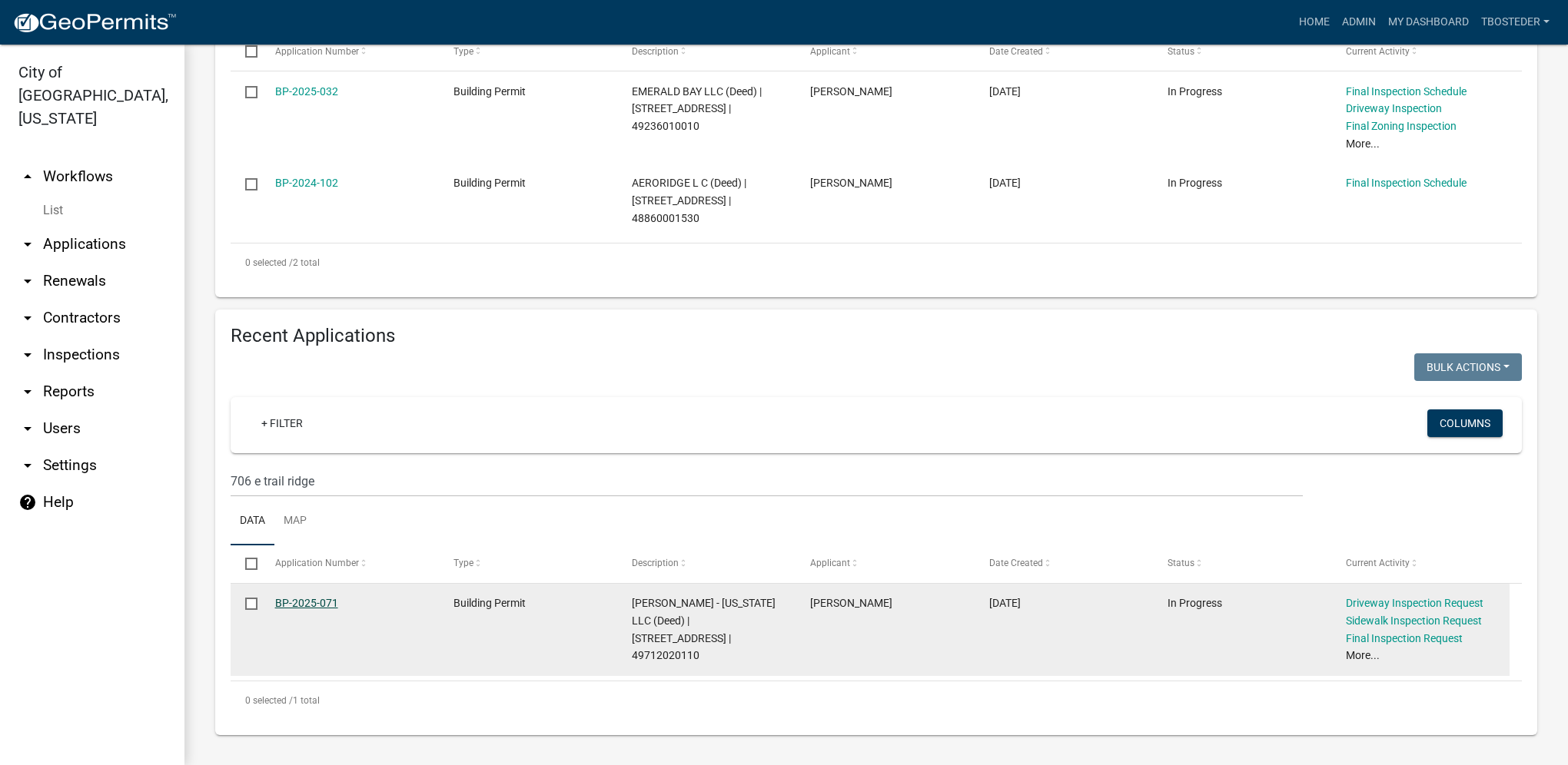
click at [333, 543] on link "BP-2025-071" at bounding box center [307, 603] width 63 height 13
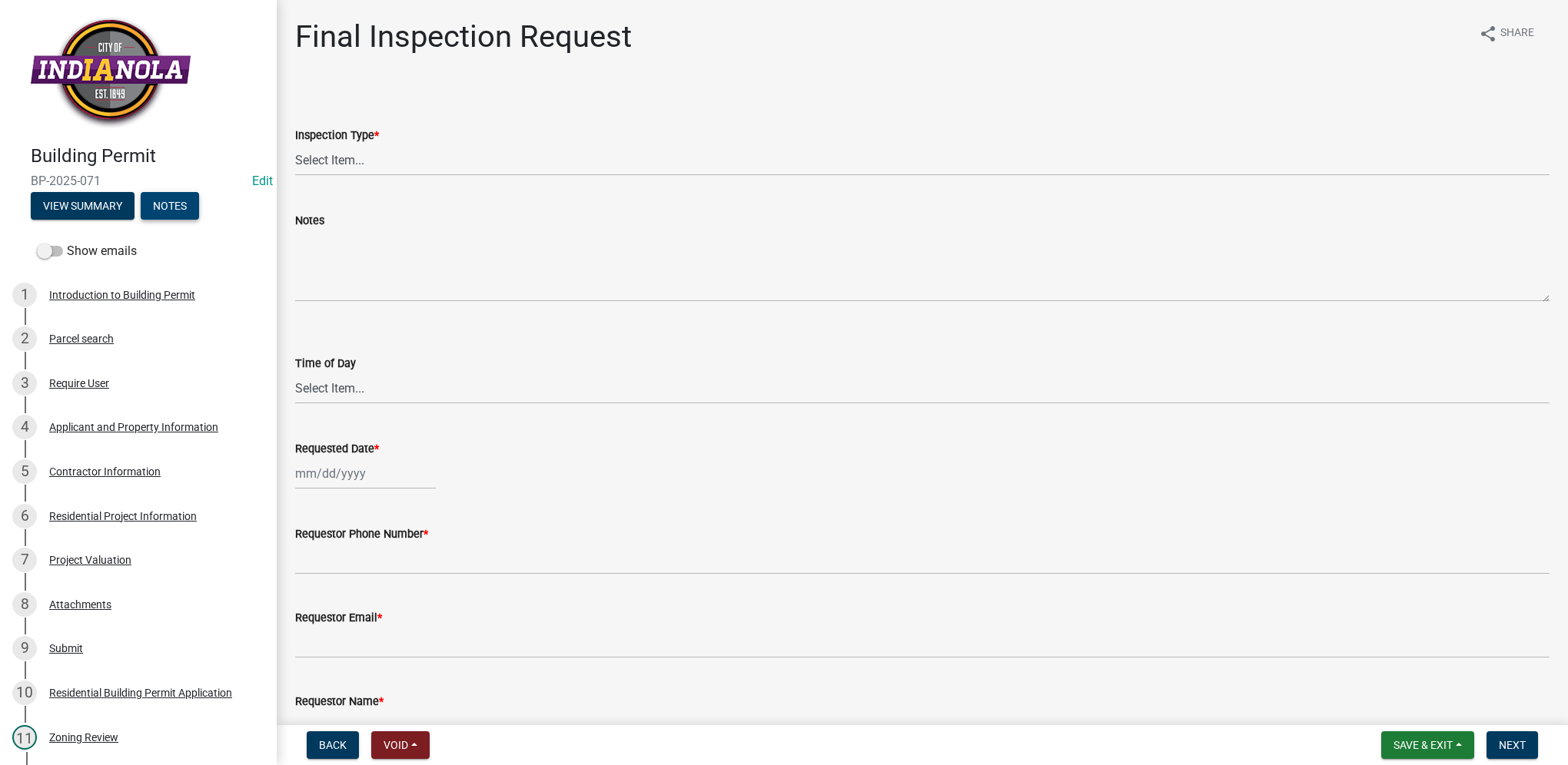
click at [185, 211] on button "Notes" at bounding box center [170, 206] width 58 height 28
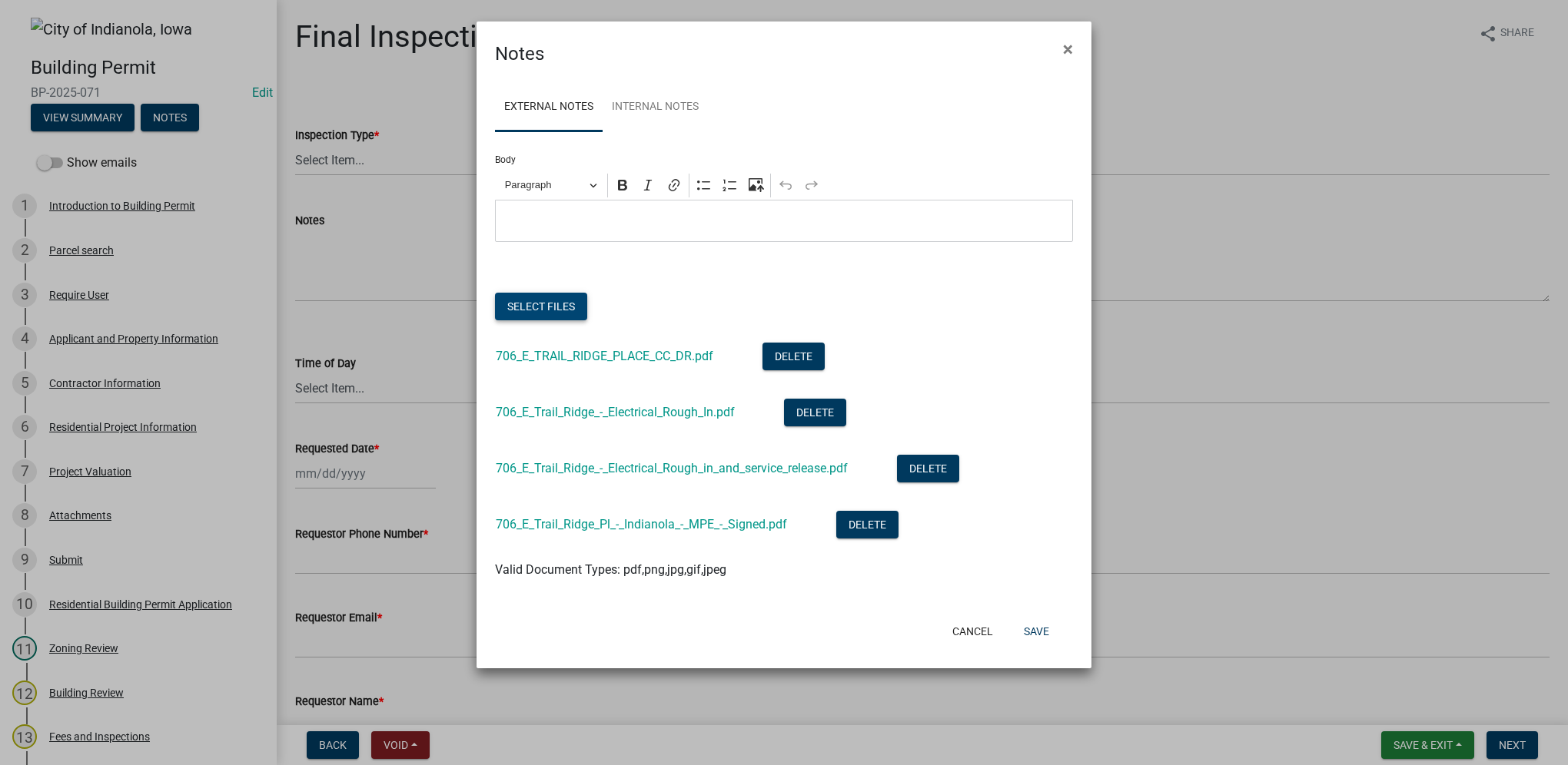
click at [533, 299] on button "Select files" at bounding box center [541, 306] width 92 height 28
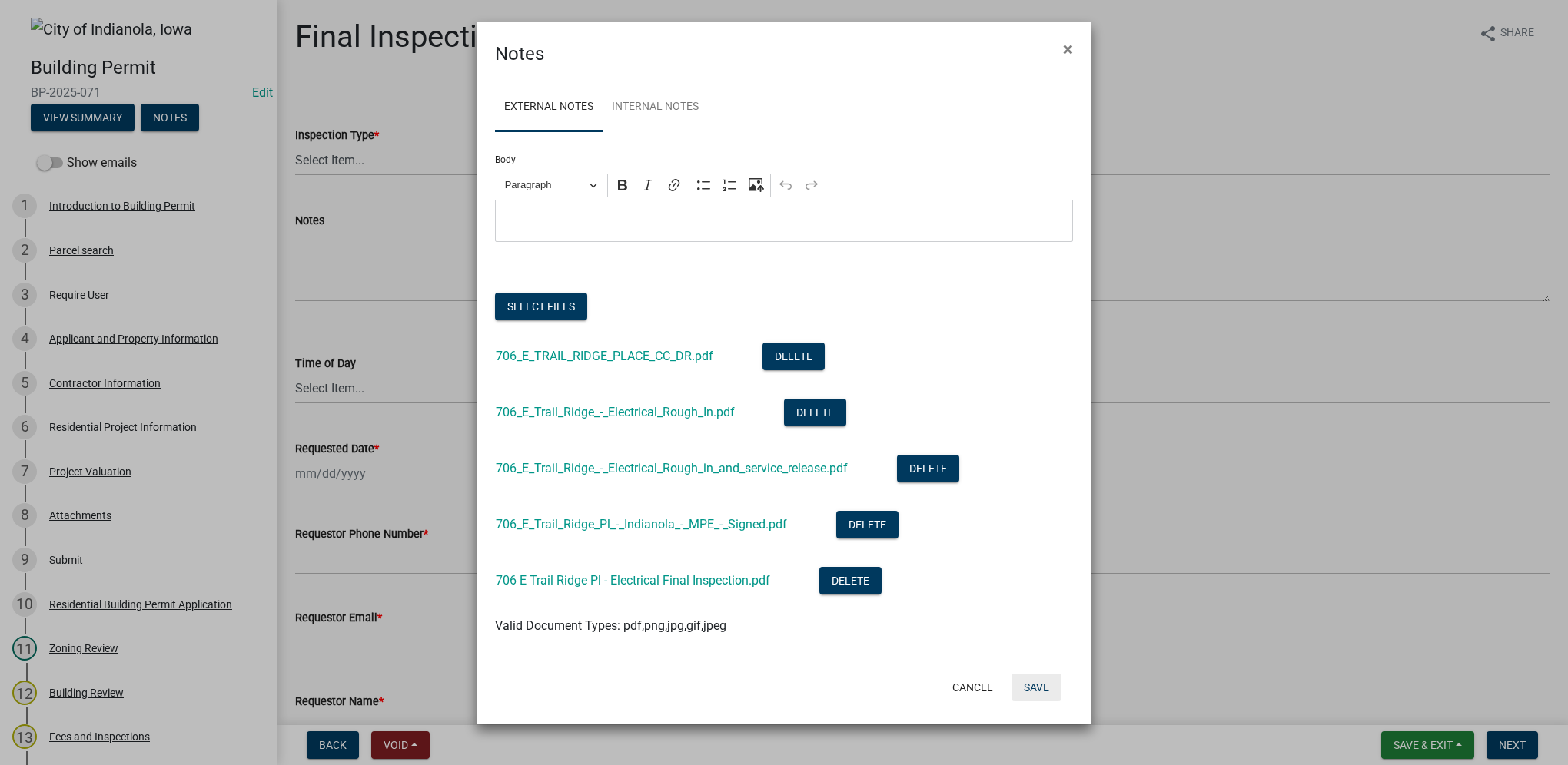
click at [1049, 543] on button "Save" at bounding box center [1036, 687] width 50 height 28
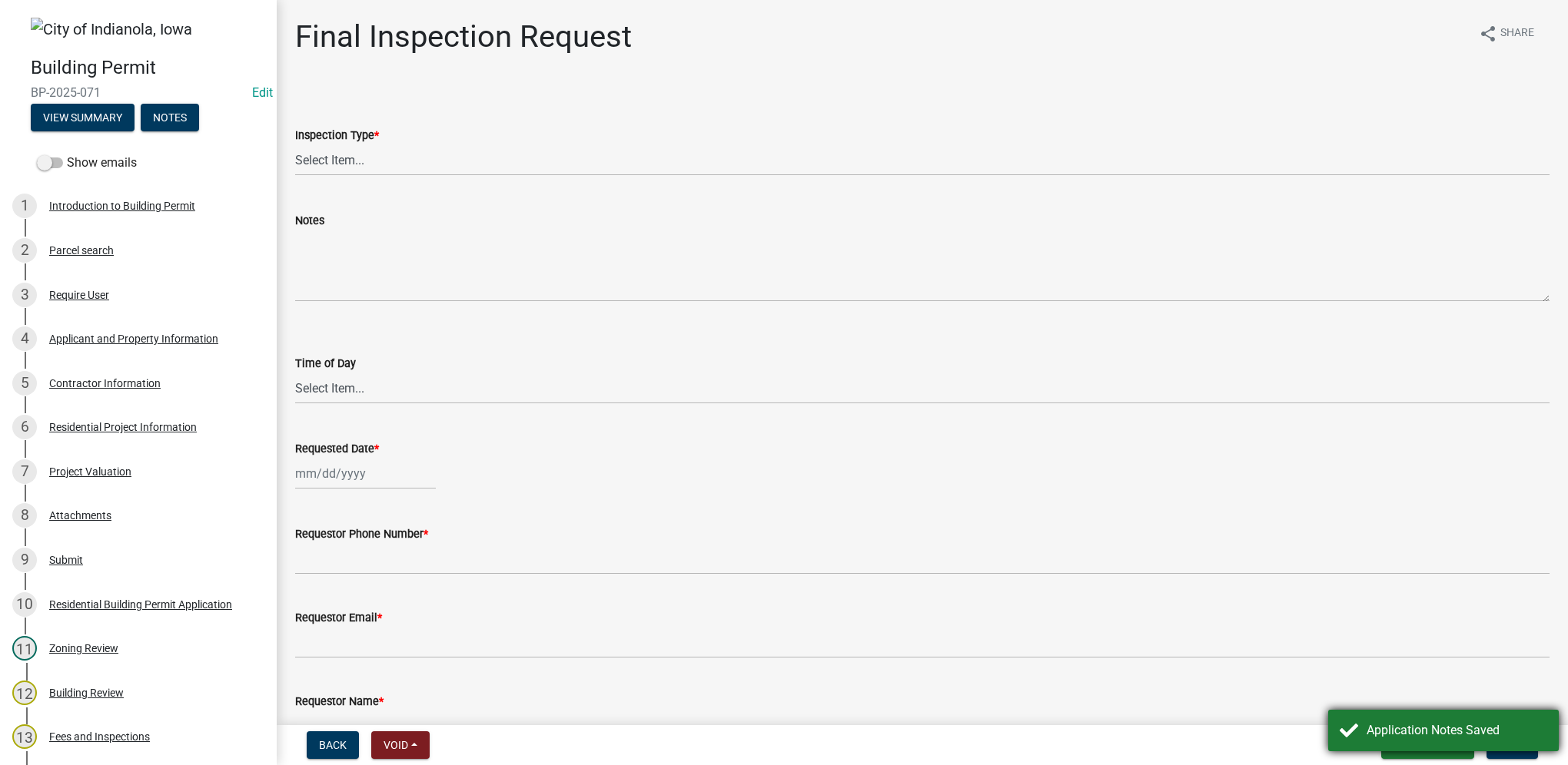
click at [1162, 543] on div "Application Notes Saved" at bounding box center [1457, 730] width 181 height 18
click at [1162, 543] on span "Save & Exit" at bounding box center [1423, 745] width 59 height 13
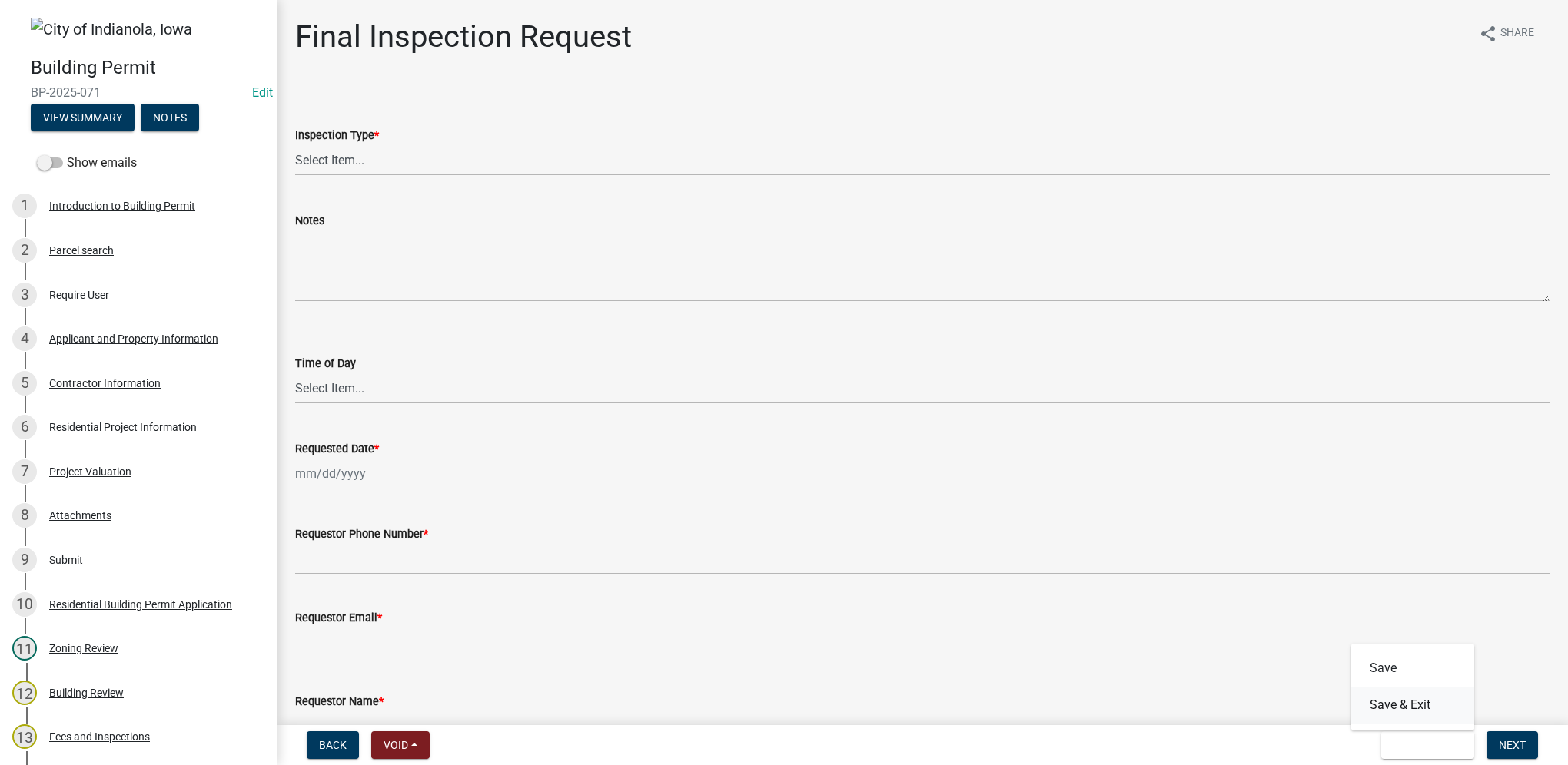
click at [1162, 543] on button "Save & Exit" at bounding box center [1413, 705] width 123 height 37
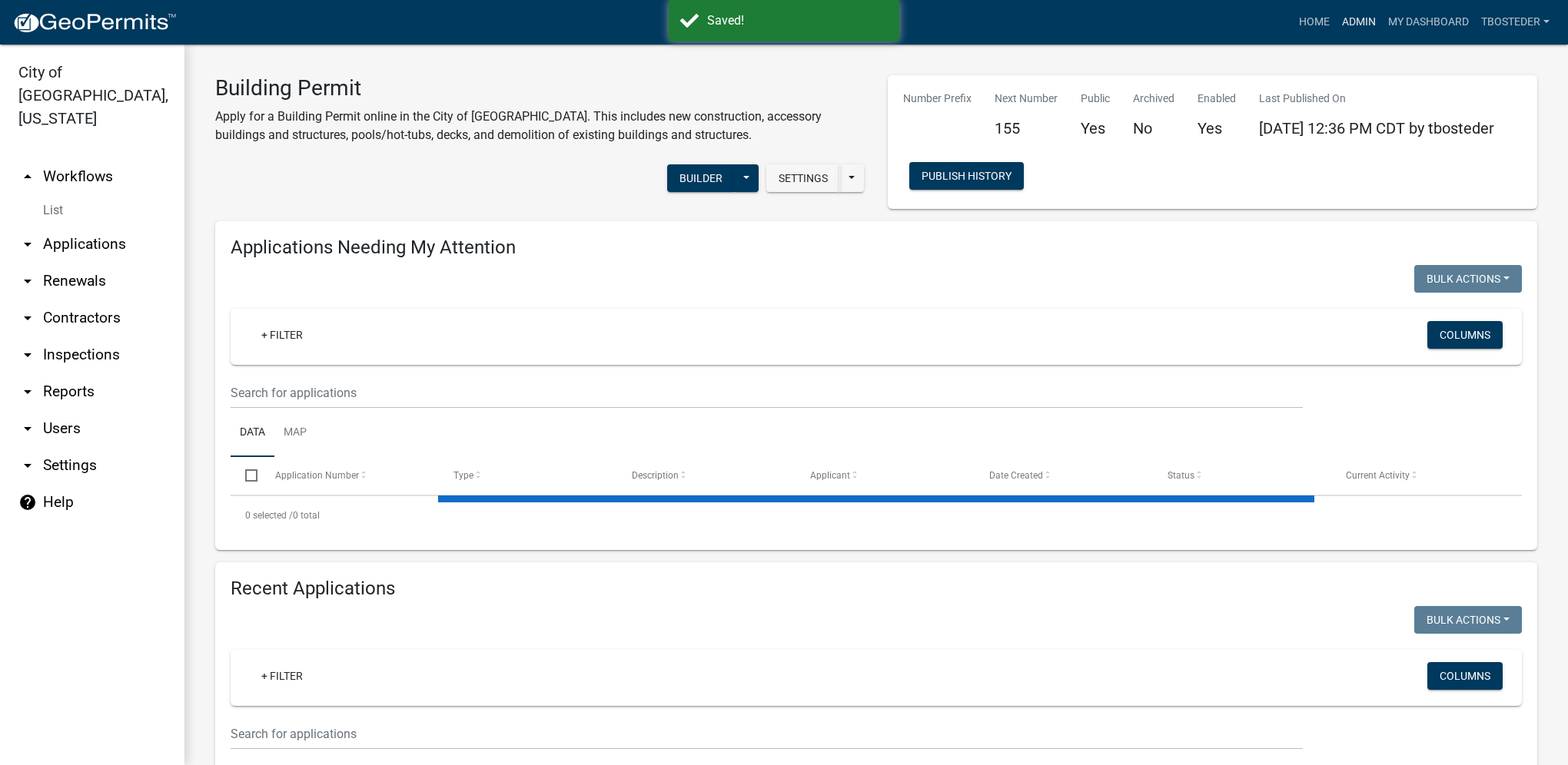
select select "1: 25"
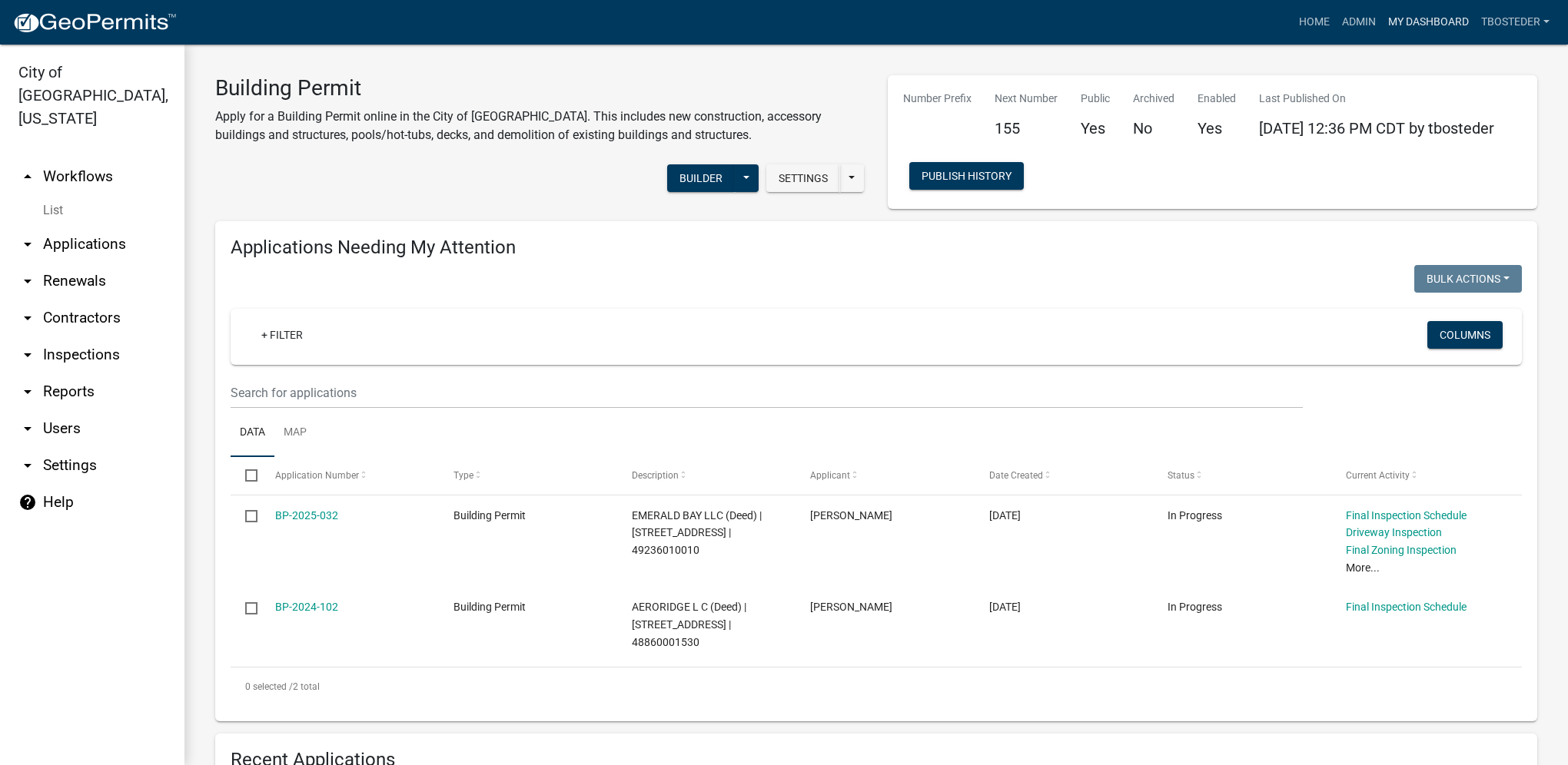
click at [1162, 21] on link "My Dashboard" at bounding box center [1428, 22] width 93 height 29
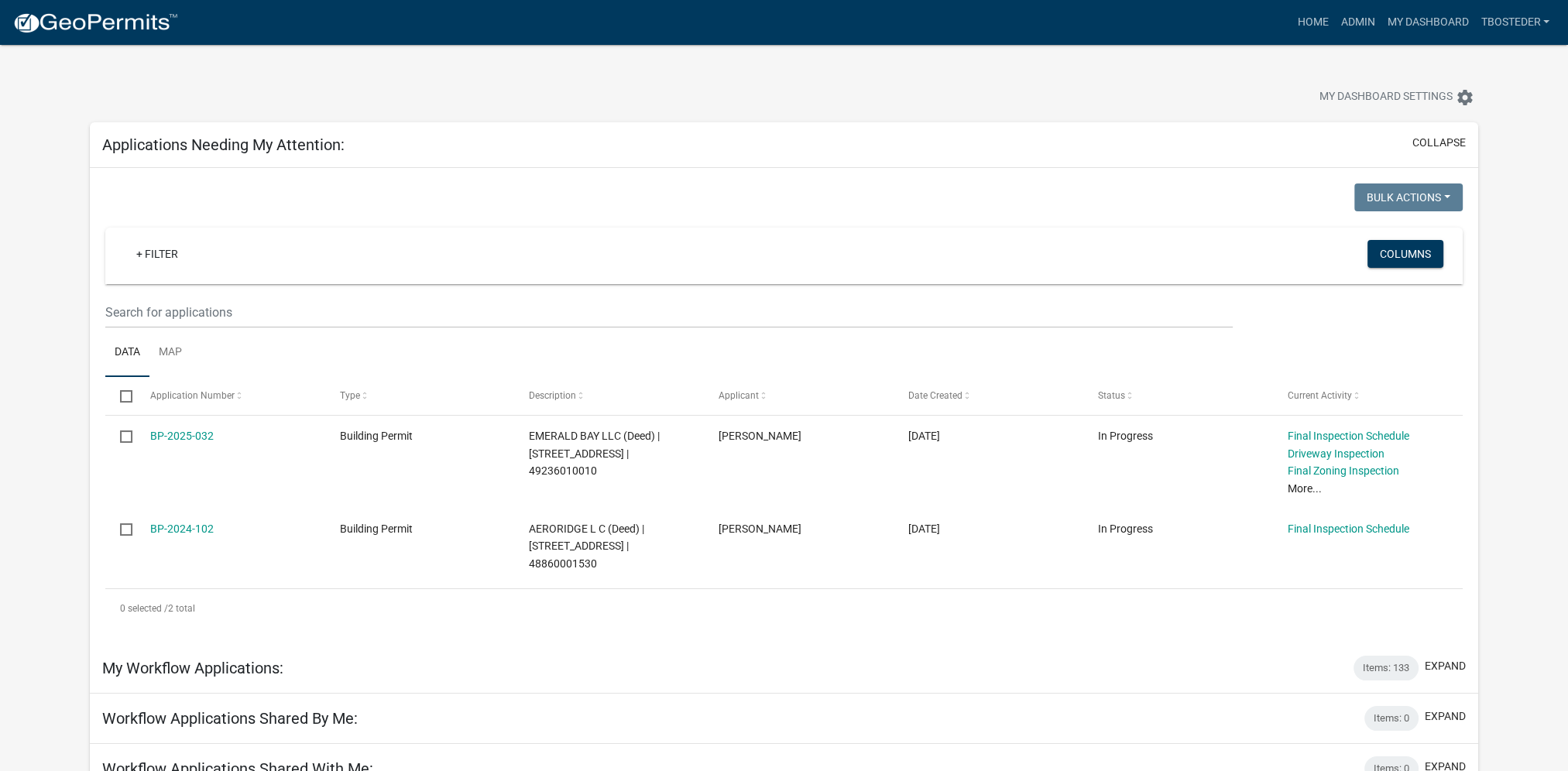
click at [311, 548] on div "Select Application Number Type Description Applicant Date Created Status Curren…" at bounding box center [784, 502] width 1357 height 251
click at [1171, 30] on link "Admin" at bounding box center [1357, 22] width 46 height 29
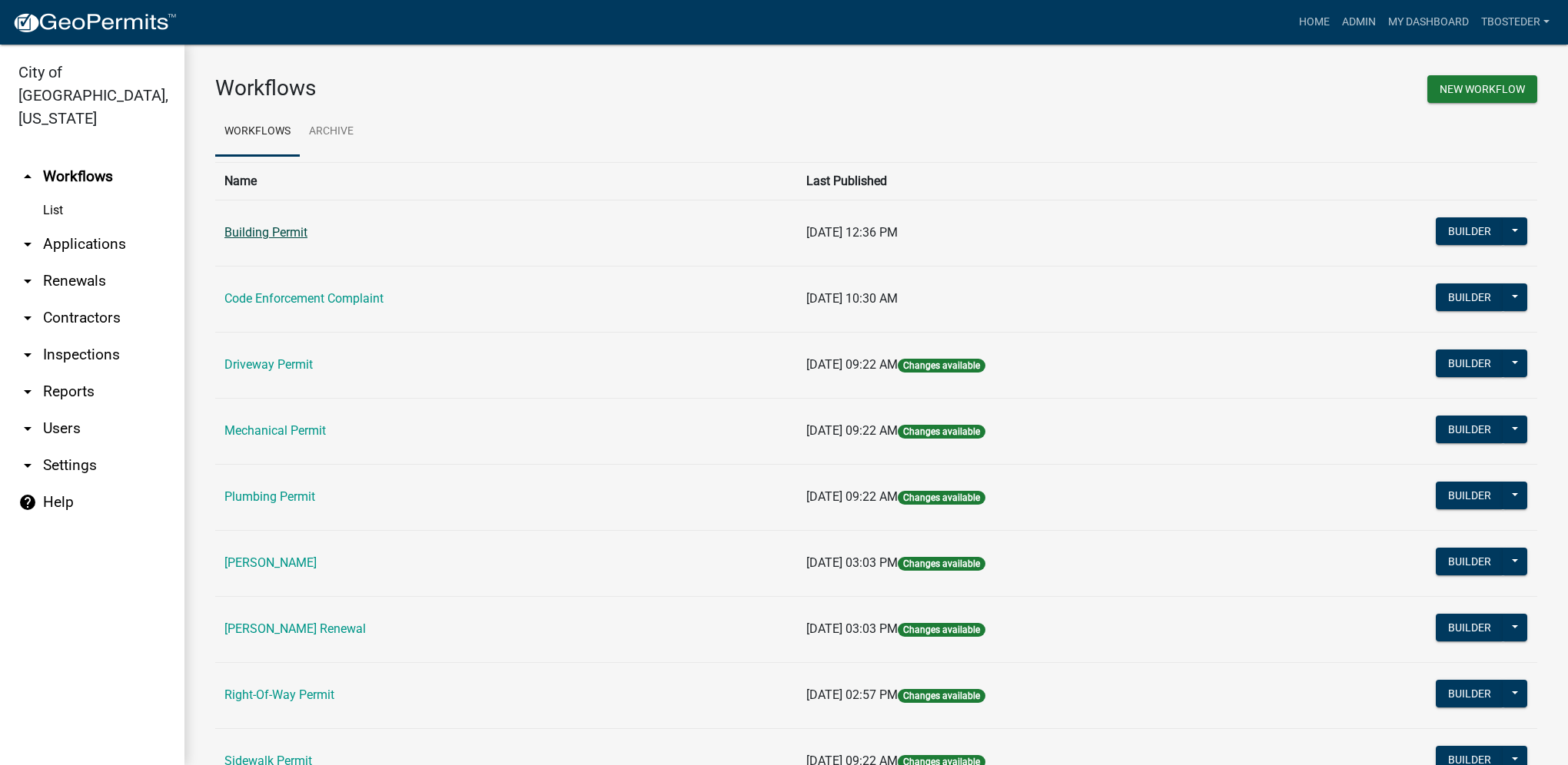
click at [298, 235] on link "Building Permit" at bounding box center [265, 232] width 83 height 15
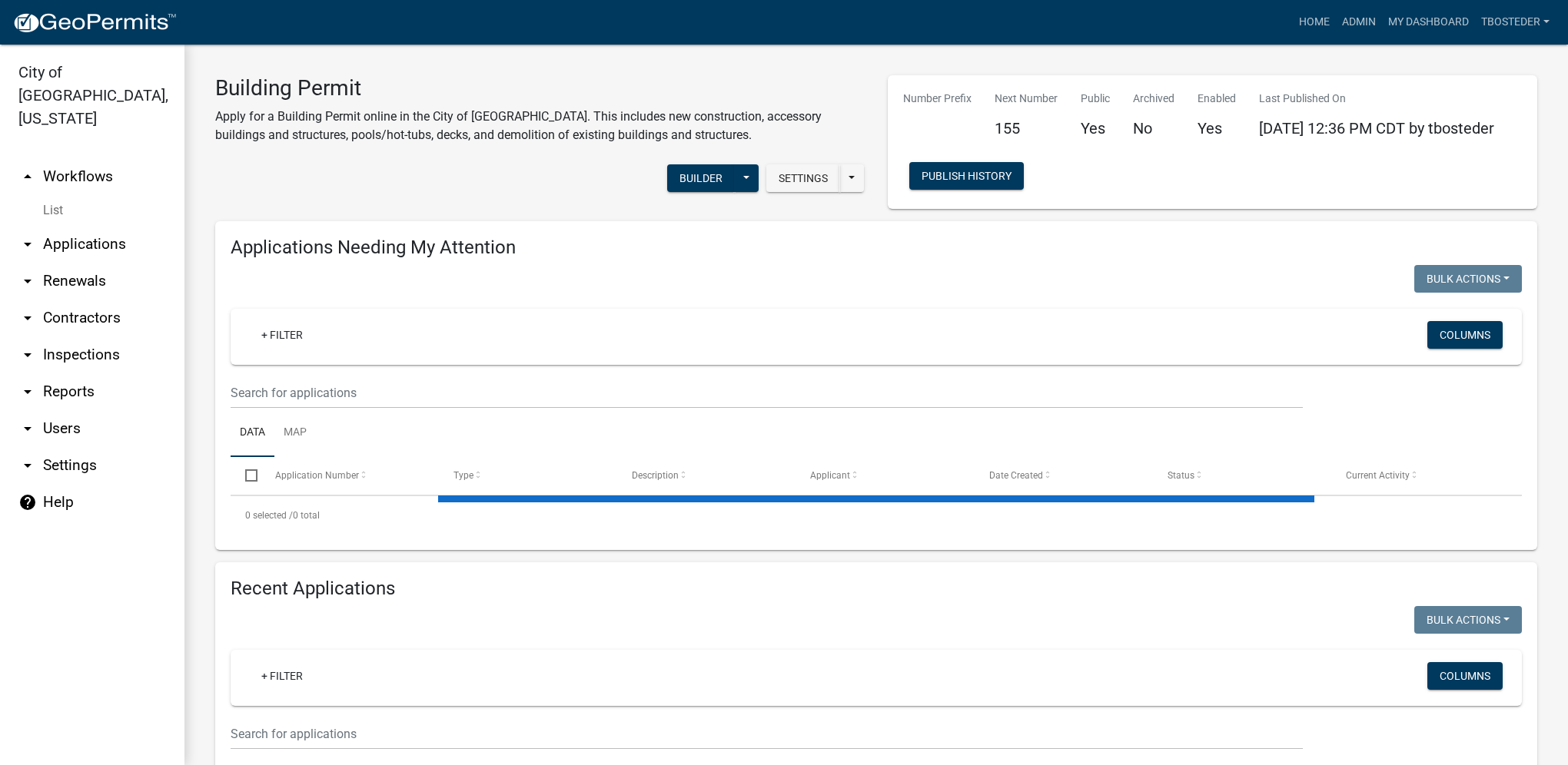
select select "1: 25"
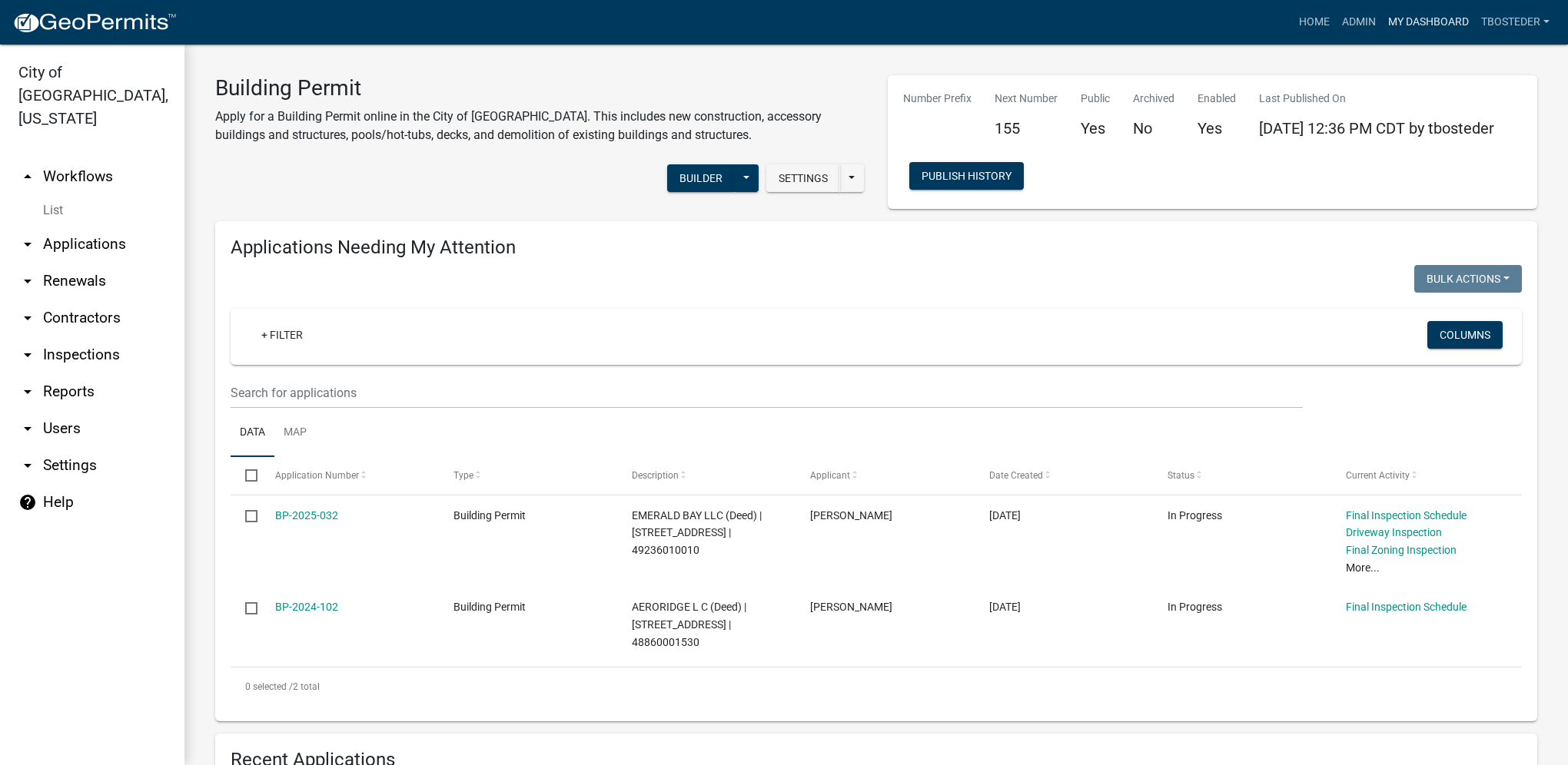
click at [1162, 21] on link "My Dashboard" at bounding box center [1428, 22] width 93 height 29
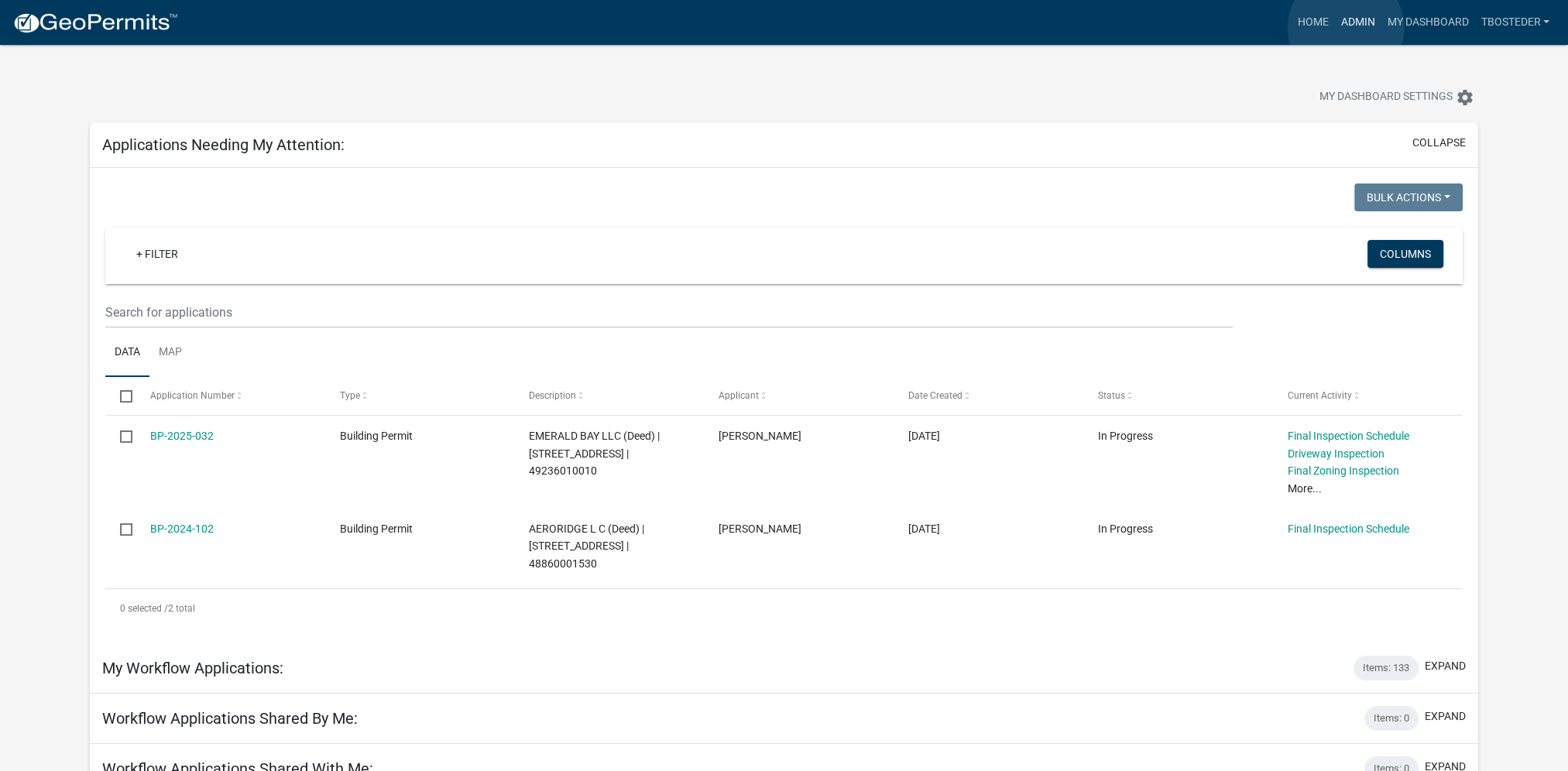
click at [1171, 28] on link "Admin" at bounding box center [1357, 22] width 46 height 29
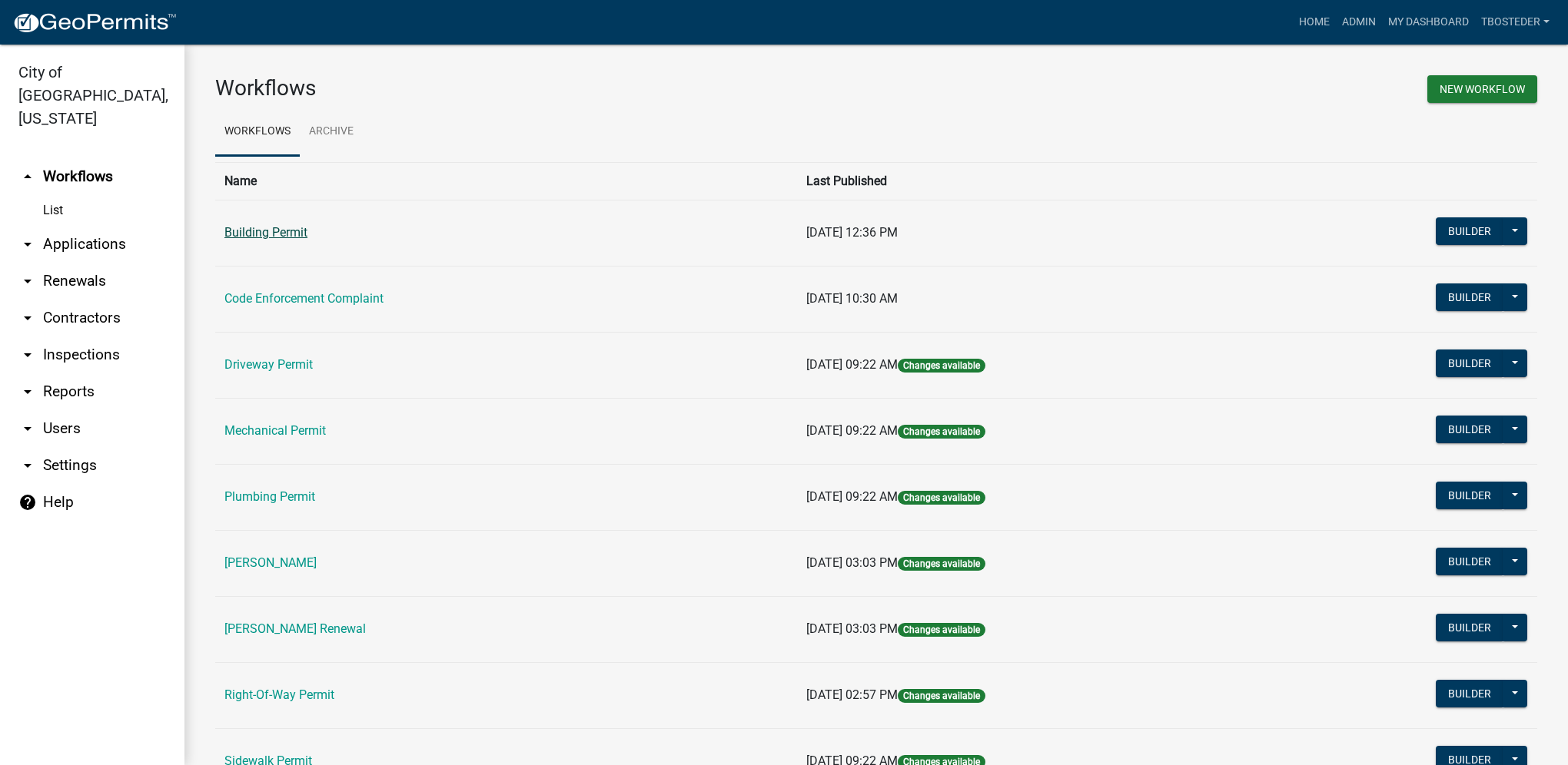
click at [299, 237] on link "Building Permit" at bounding box center [265, 232] width 83 height 15
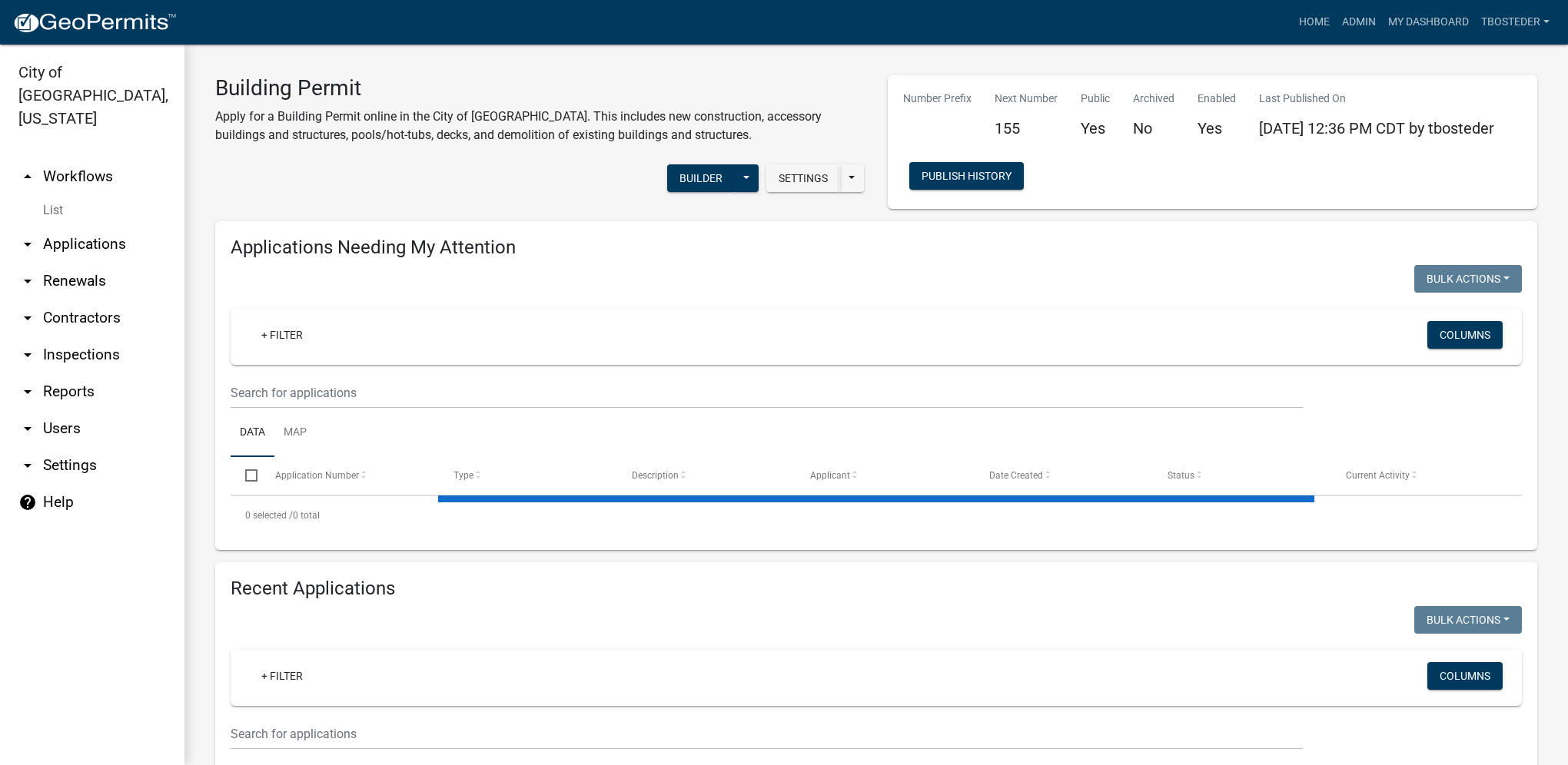
select select "1: 25"
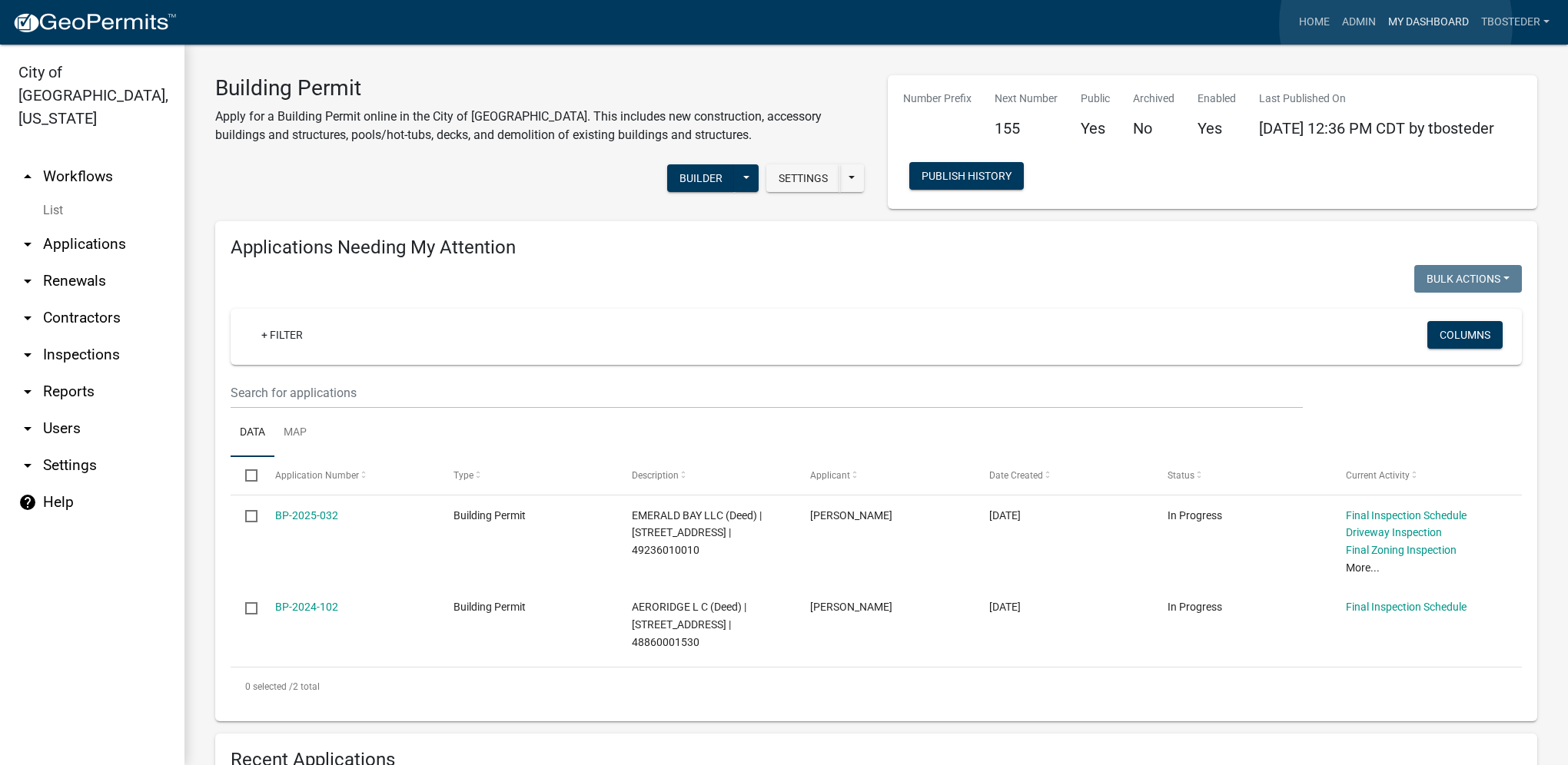
click at [1162, 24] on link "My Dashboard" at bounding box center [1428, 22] width 93 height 29
